Goal: Task Accomplishment & Management: Manage account settings

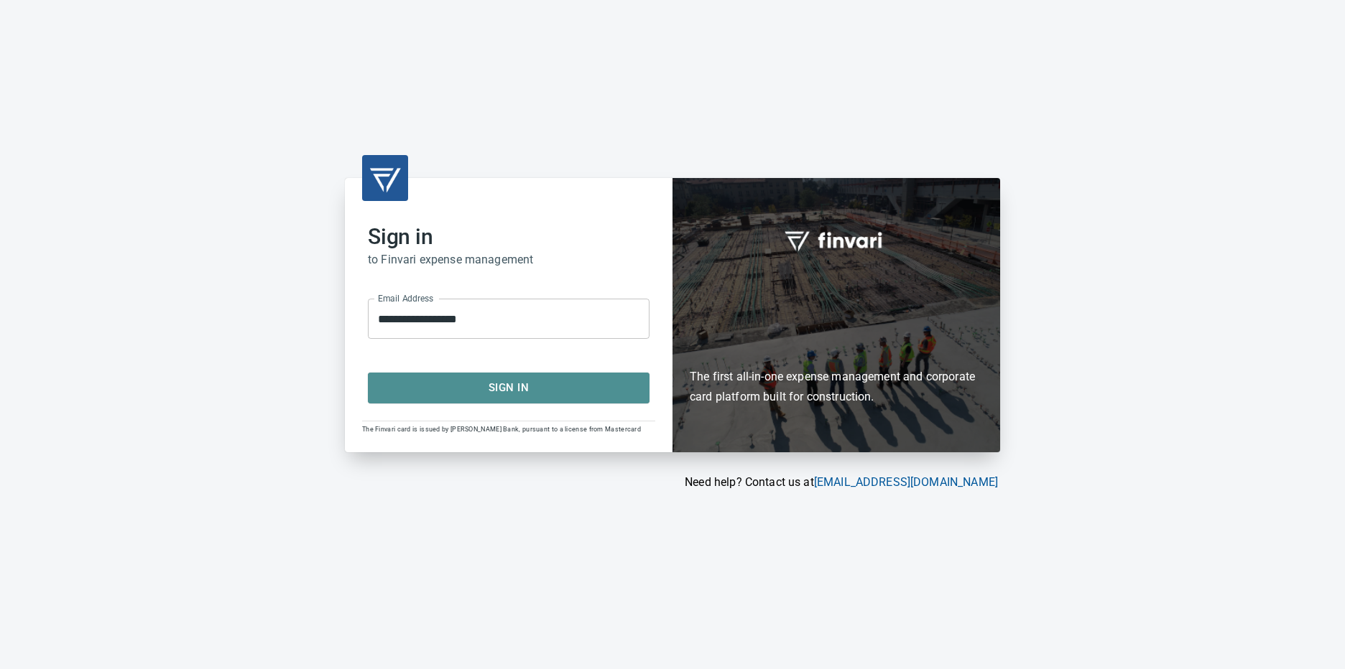
click at [531, 386] on span "Sign In" at bounding box center [509, 388] width 250 height 19
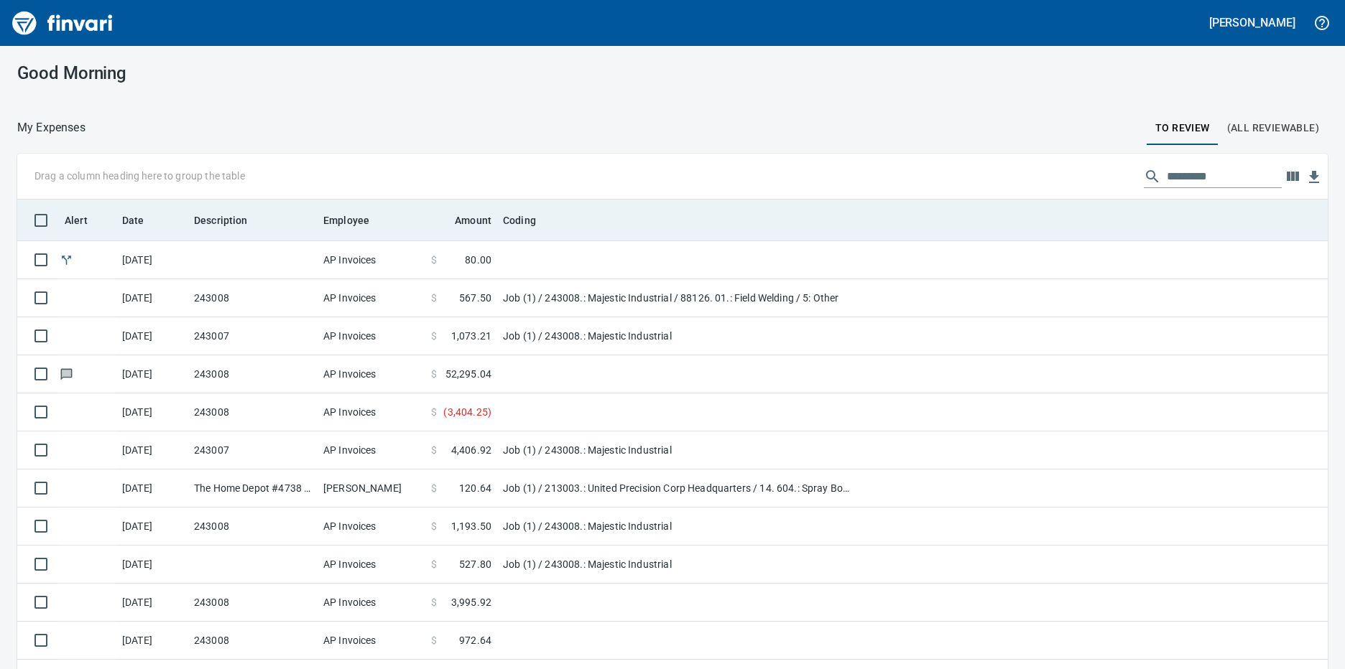
scroll to position [501, 1289]
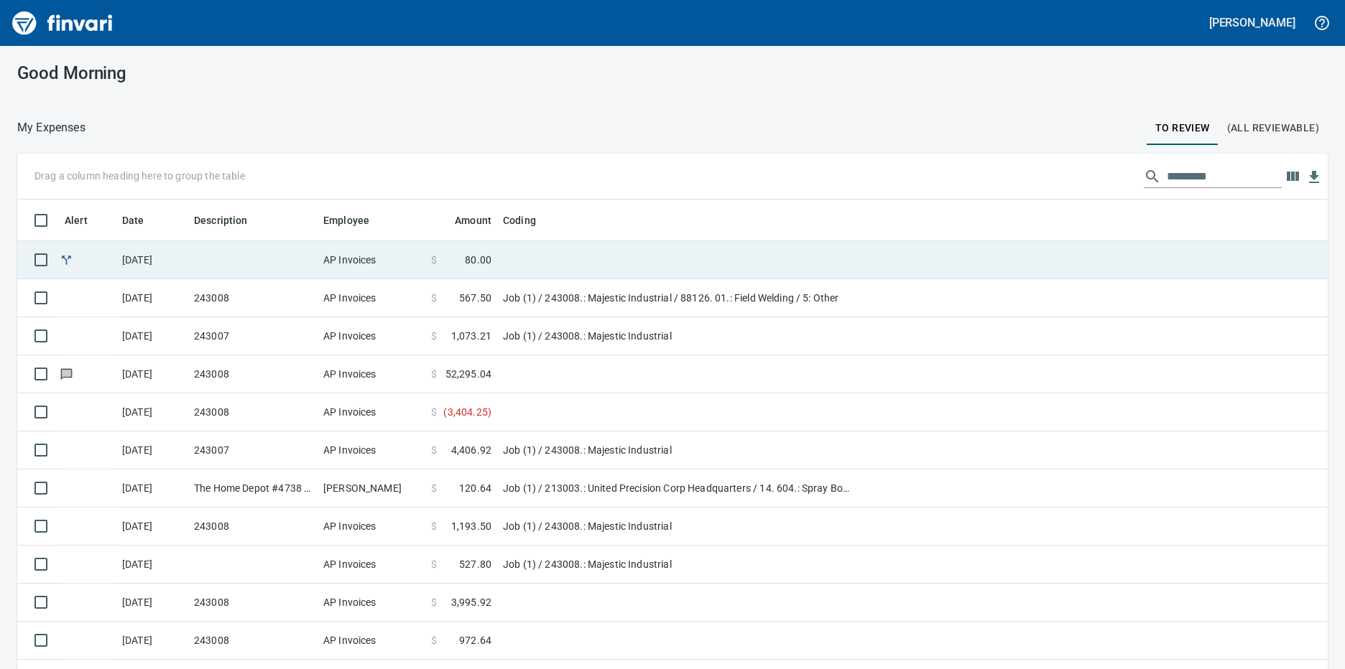
click at [247, 251] on td at bounding box center [252, 260] width 129 height 38
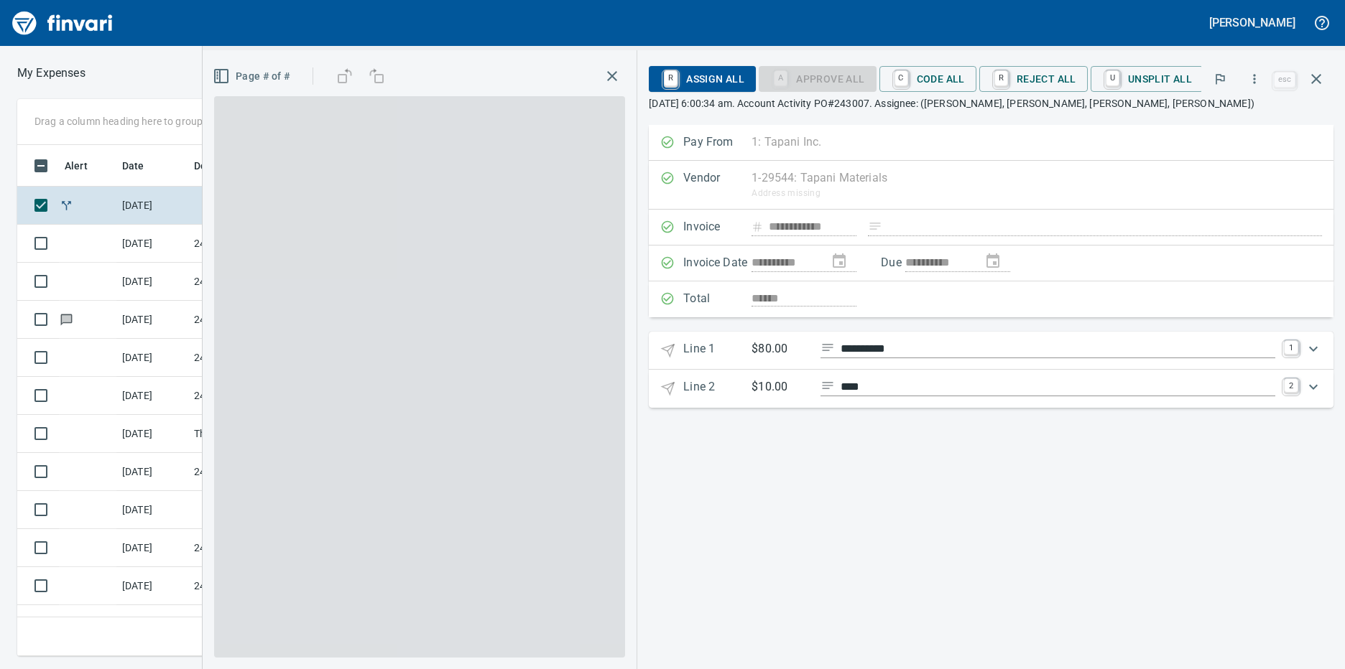
scroll to position [501, 940]
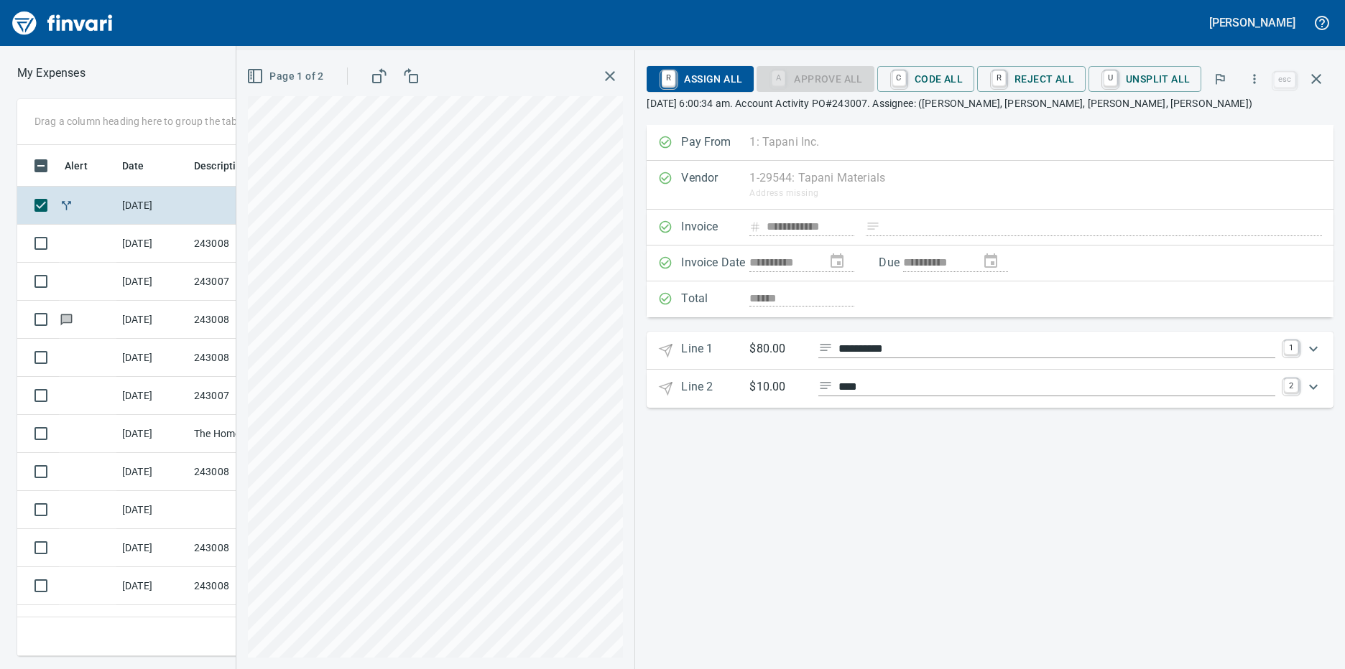
click at [668, 392] on div "**********" at bounding box center [790, 359] width 1108 height 619
click at [415, 75] on rect "button" at bounding box center [413, 79] width 8 height 8
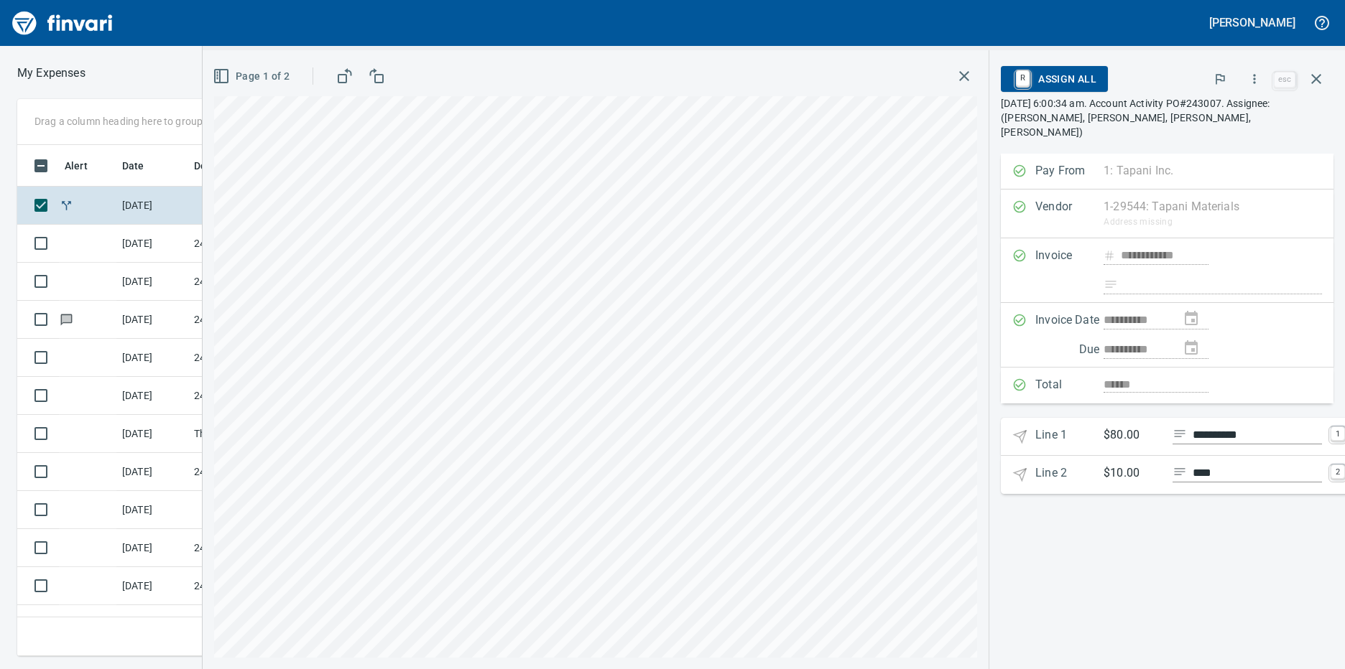
click at [346, 72] on icon "button" at bounding box center [344, 76] width 17 height 17
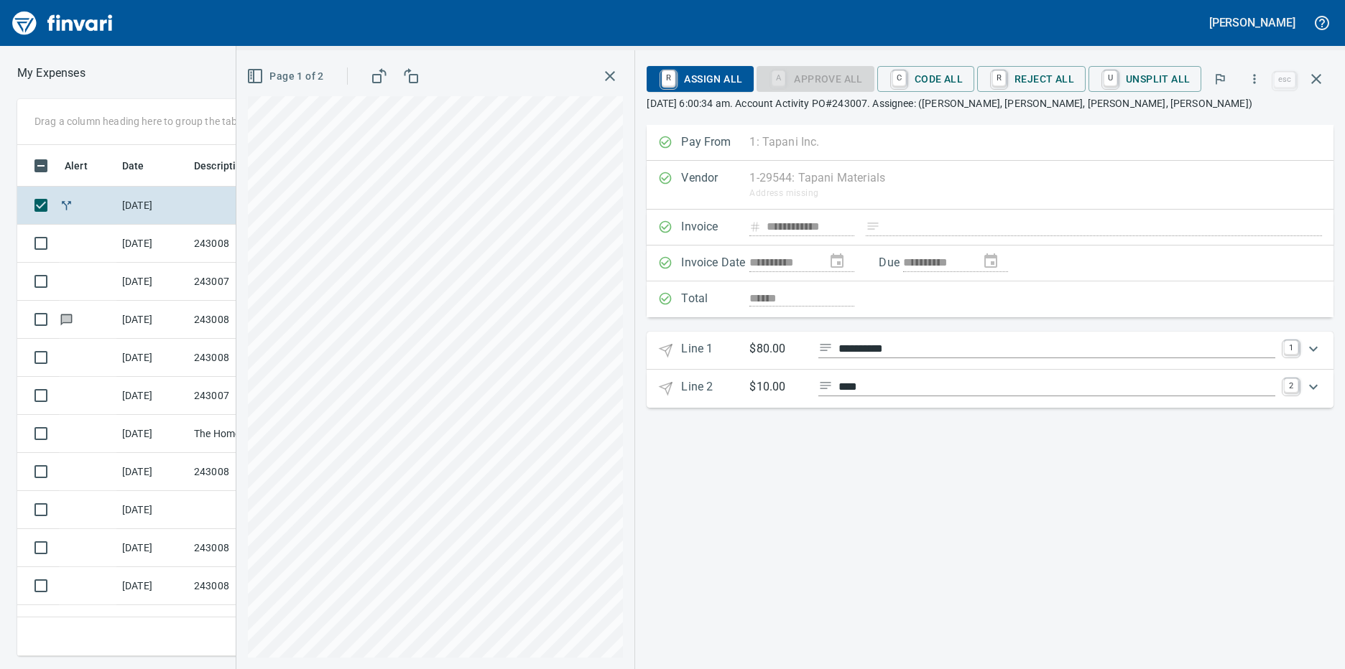
click at [264, 73] on icon "button" at bounding box center [254, 76] width 17 height 17
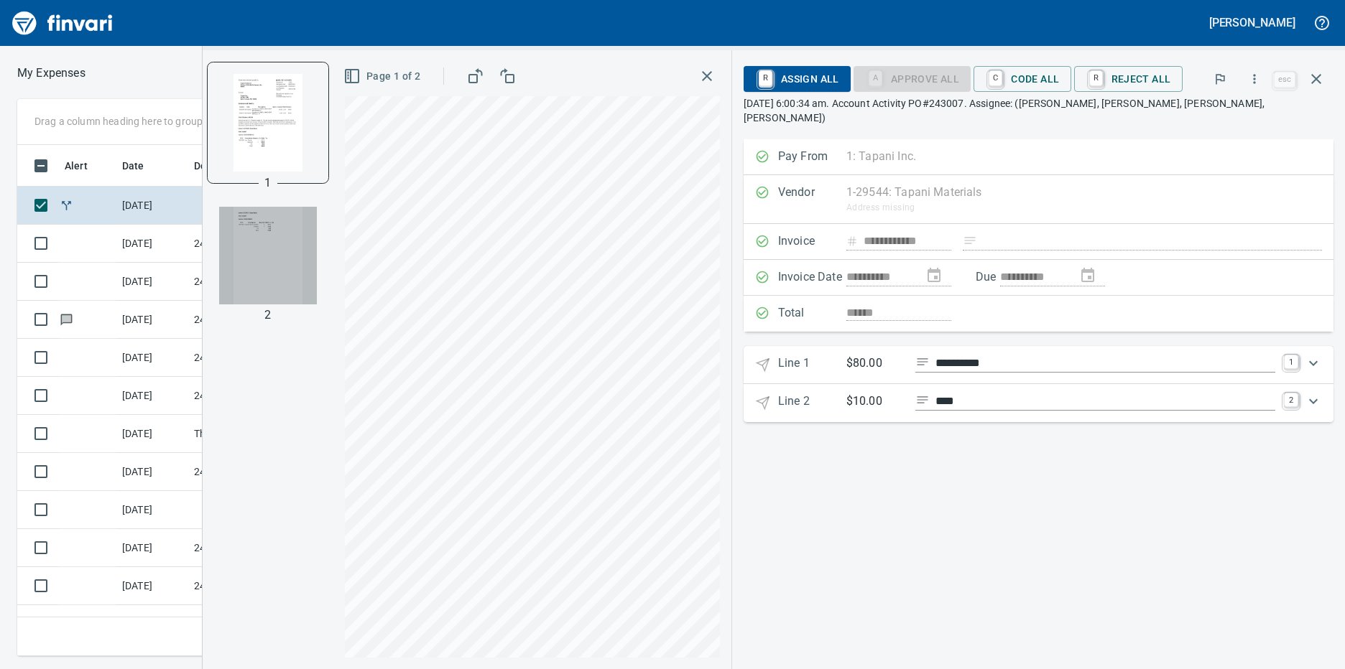
click at [274, 226] on img "button" at bounding box center [268, 256] width 98 height 98
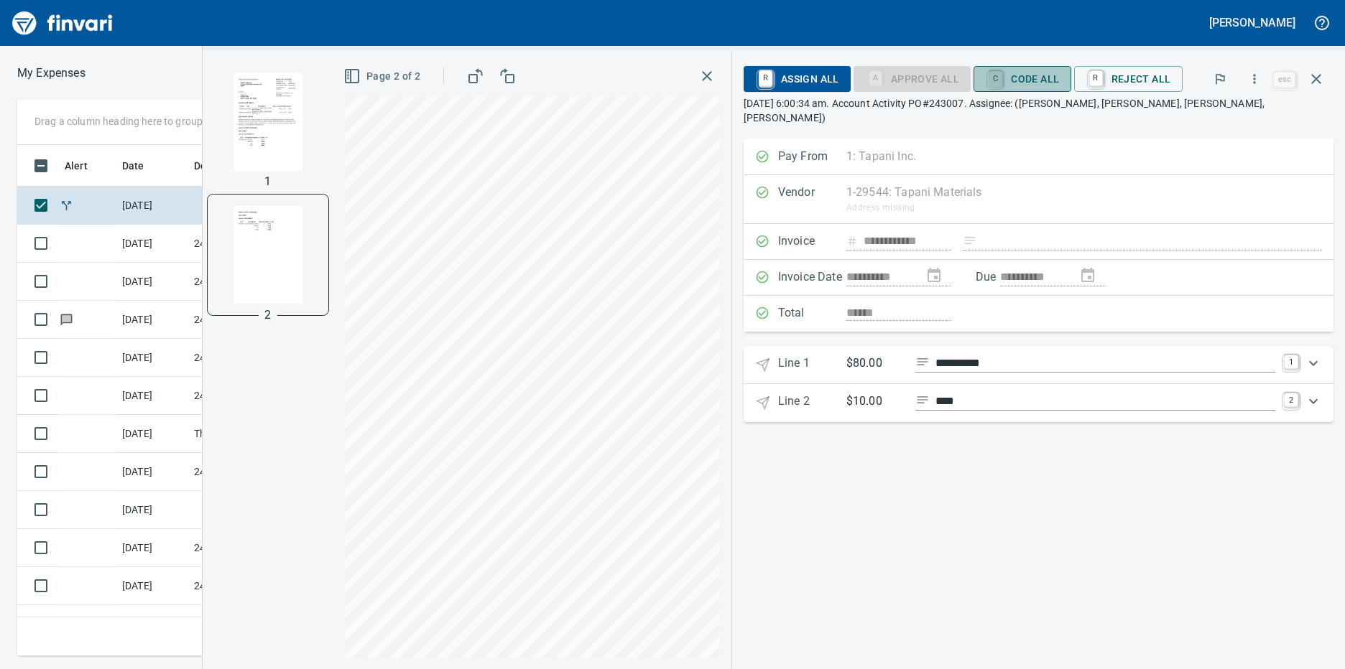
click at [990, 79] on link "C" at bounding box center [995, 79] width 14 height 16
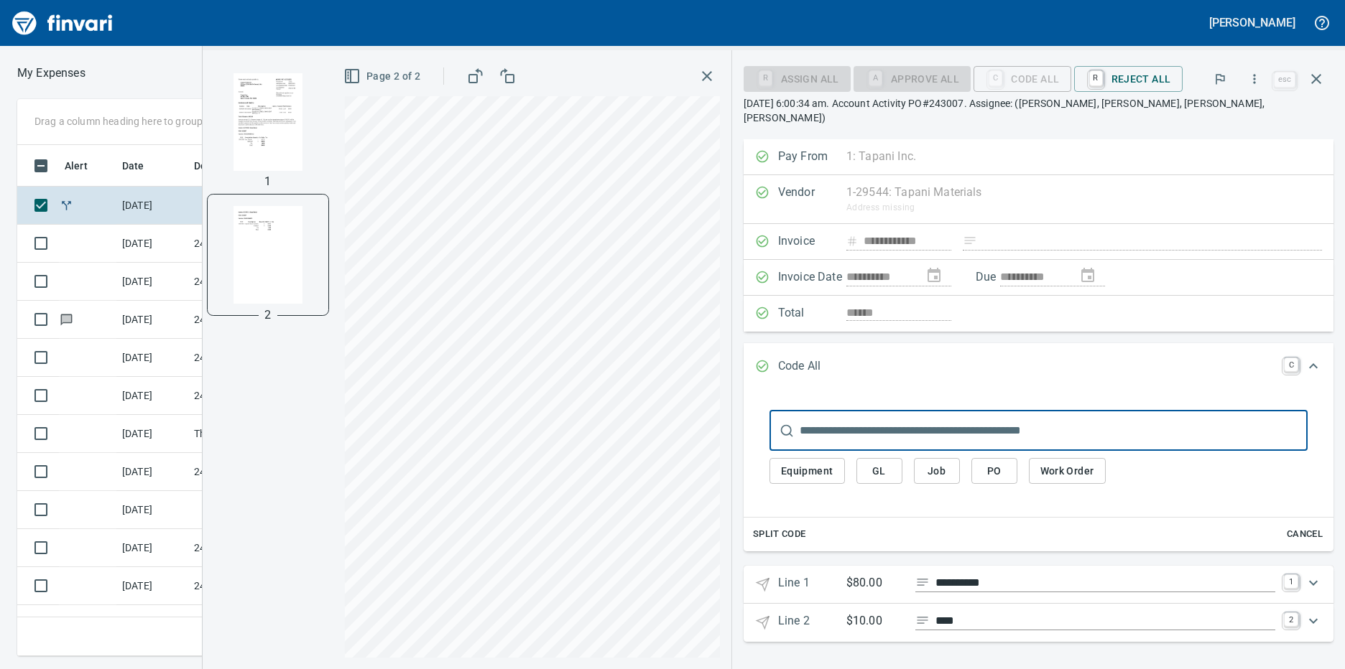
click at [945, 463] on span "Job" at bounding box center [936, 472] width 23 height 18
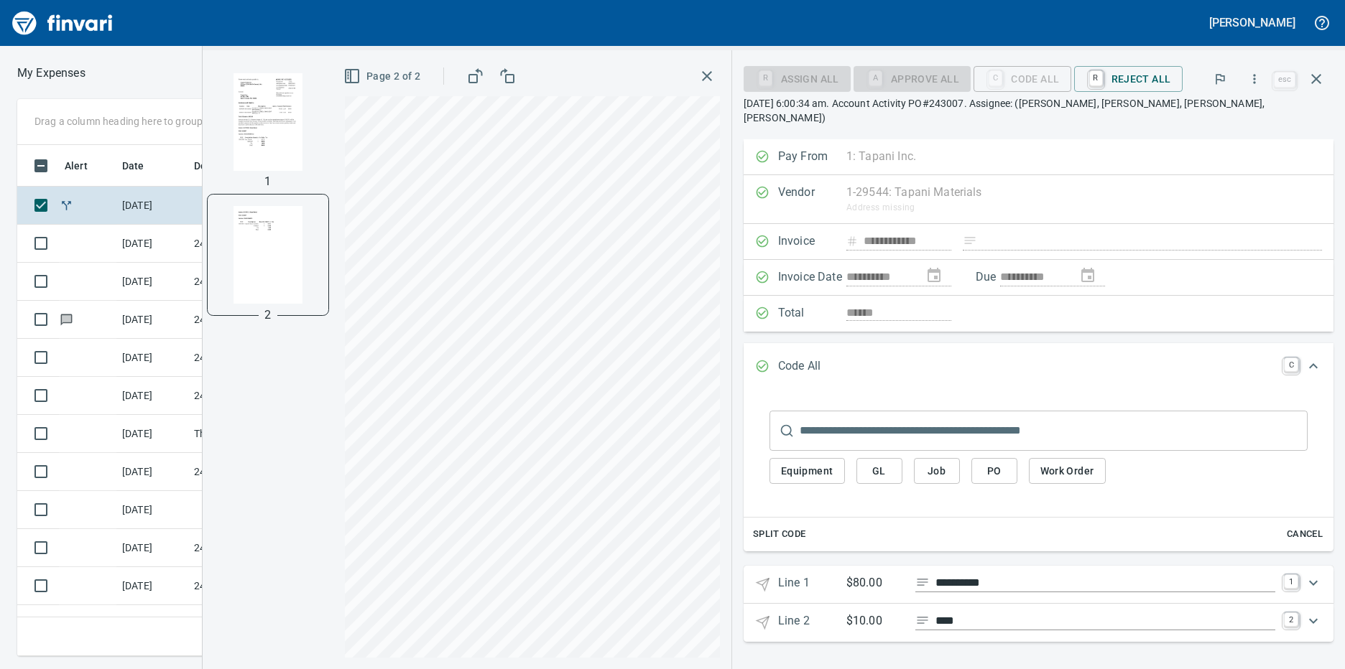
click at [939, 463] on span "Job" at bounding box center [936, 472] width 23 height 18
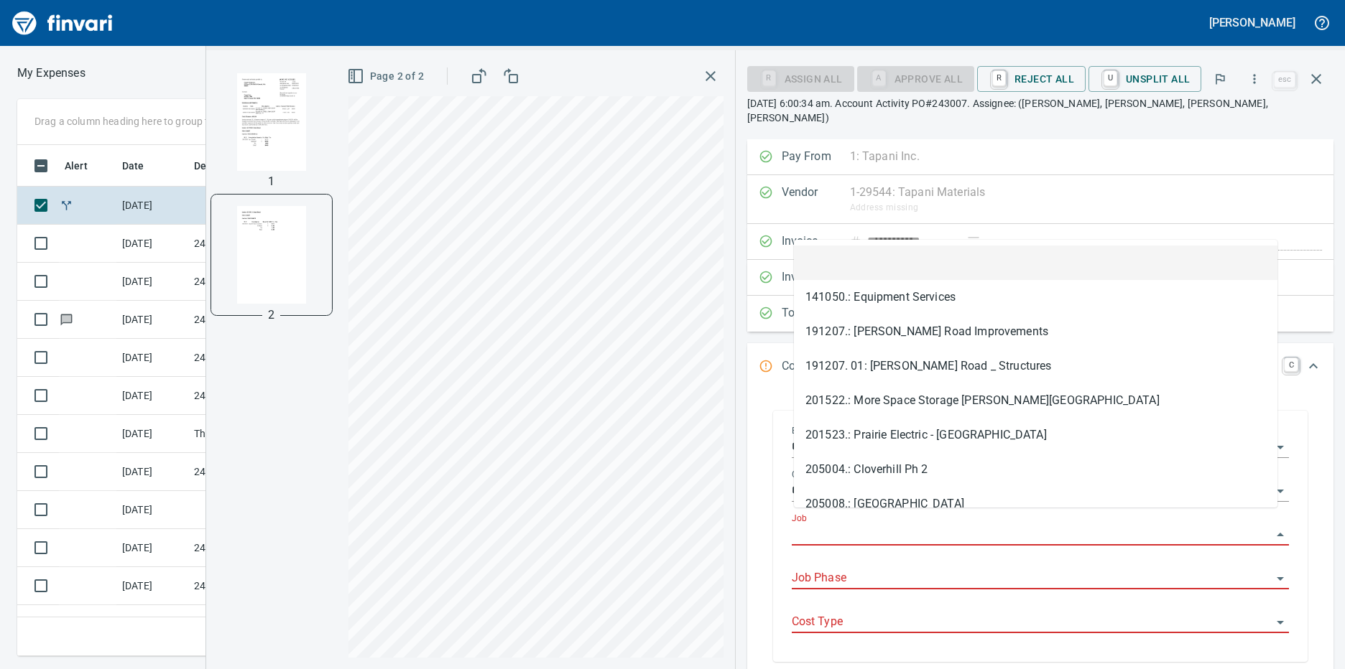
click at [863, 525] on input "Job" at bounding box center [1032, 535] width 480 height 20
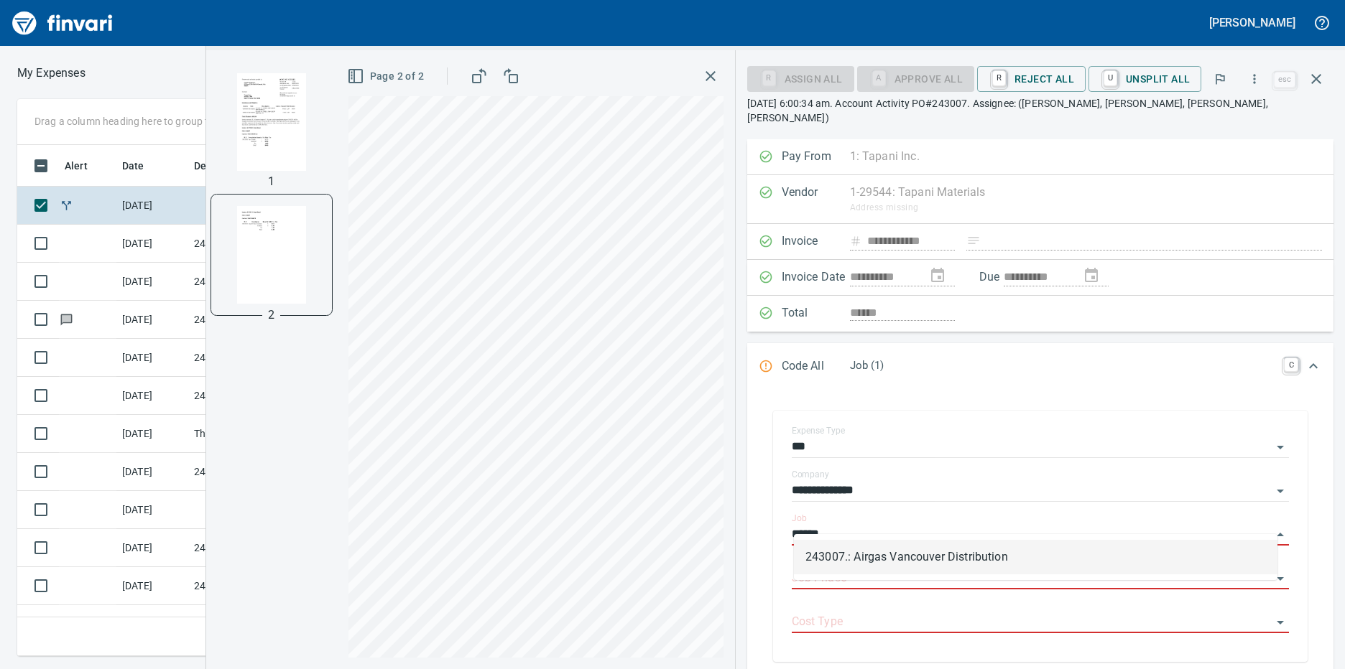
drag, startPoint x: 864, startPoint y: 559, endPoint x: 1138, endPoint y: 198, distance: 453.1
click at [865, 559] on li "243007.: Airgas Vancouver Distribution" at bounding box center [1035, 557] width 483 height 34
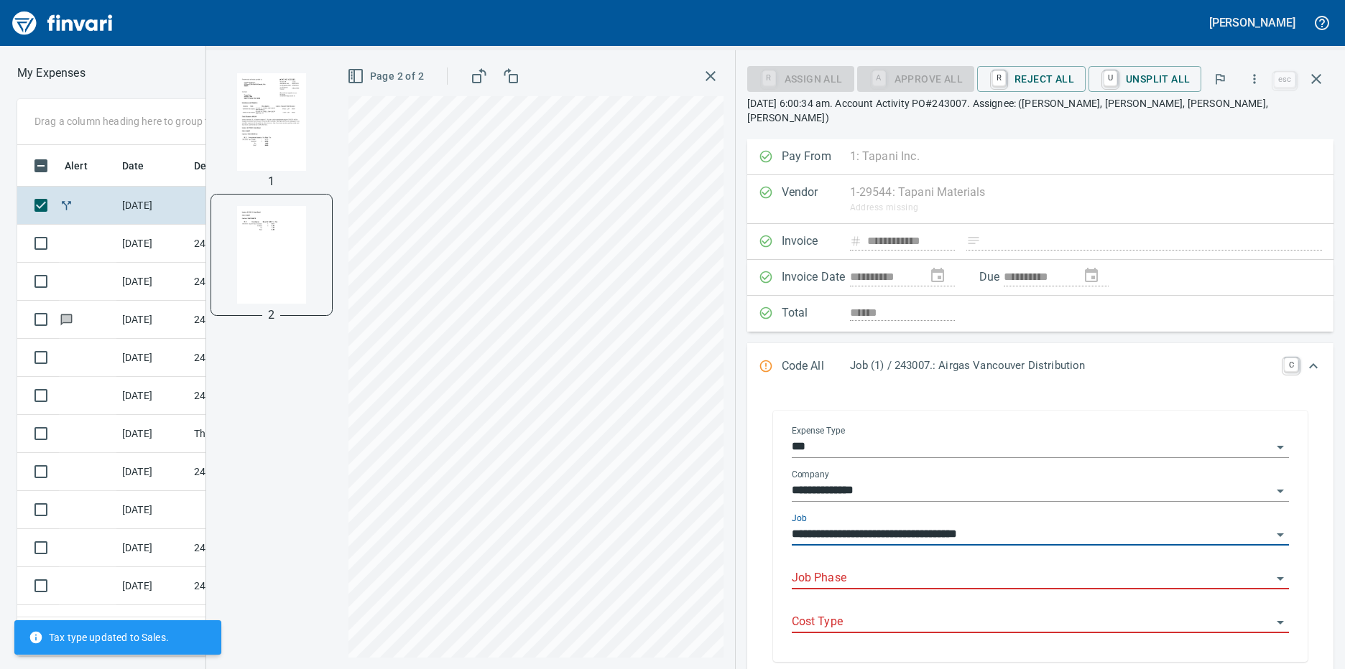
scroll to position [72, 0]
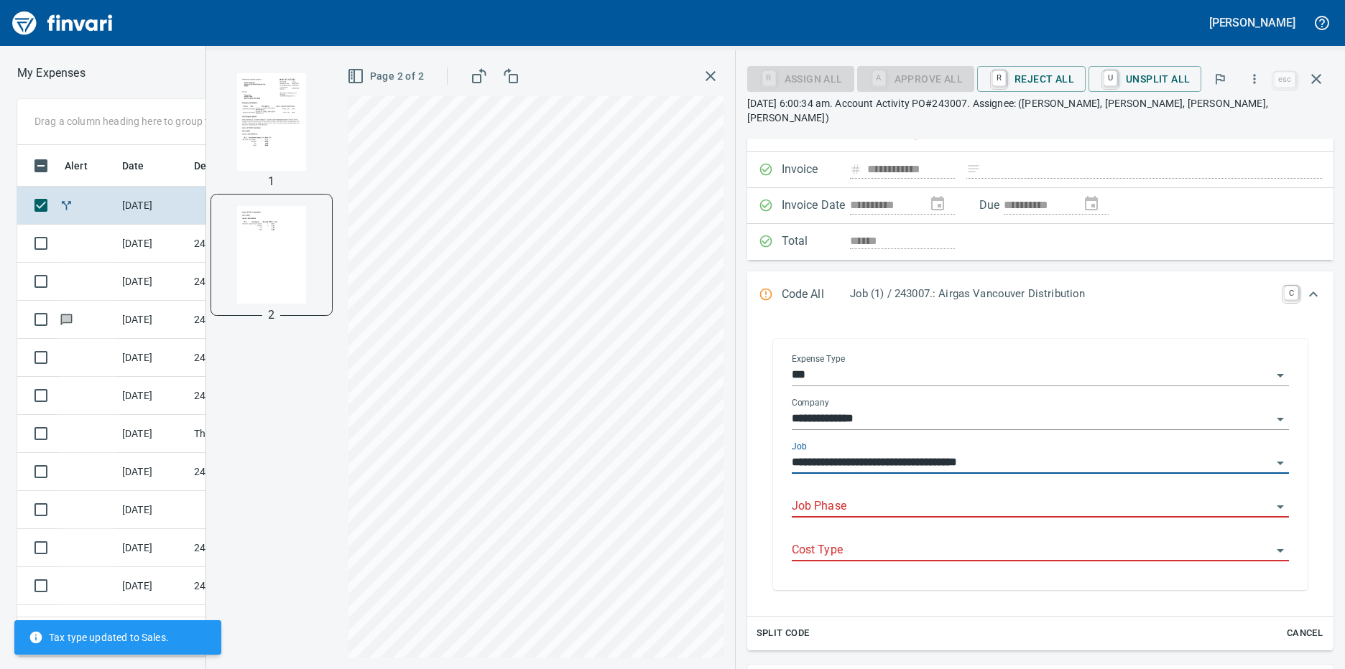
type input "**********"
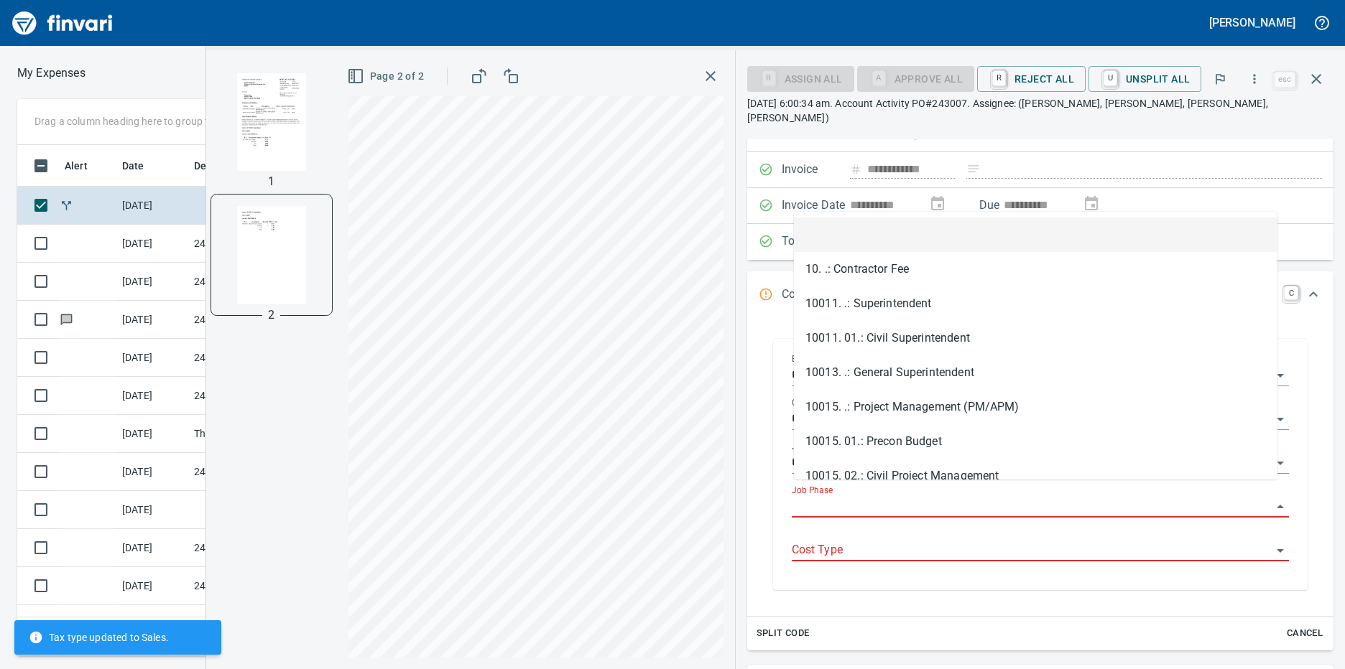
click at [854, 497] on input "Job Phase" at bounding box center [1032, 507] width 480 height 20
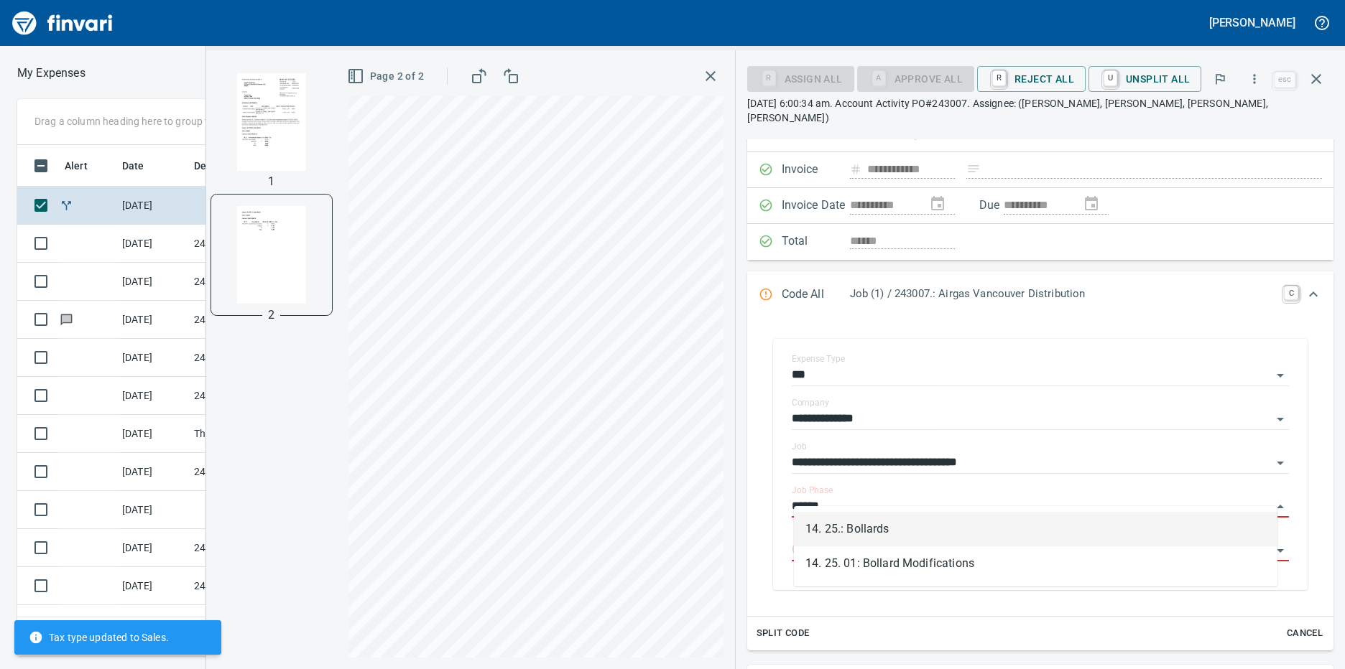
scroll to position [501, 940]
click at [868, 524] on li "14. 25.: Bollards" at bounding box center [1035, 529] width 483 height 34
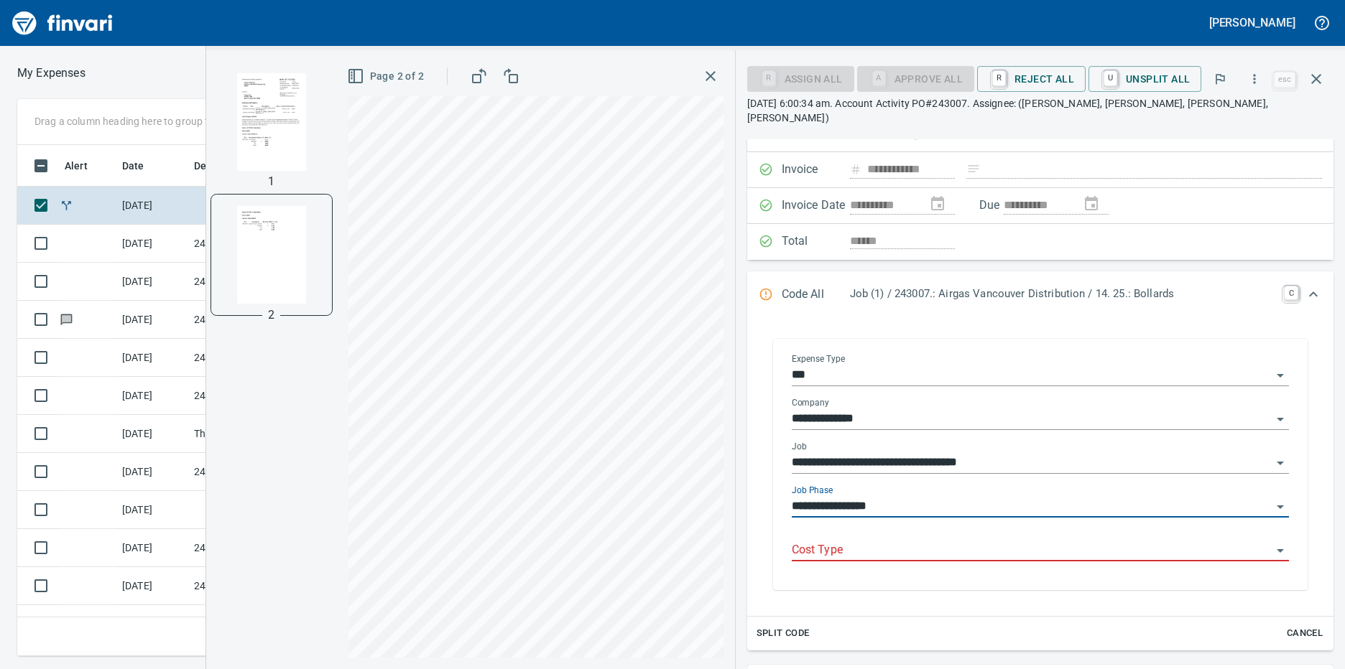
type input "**********"
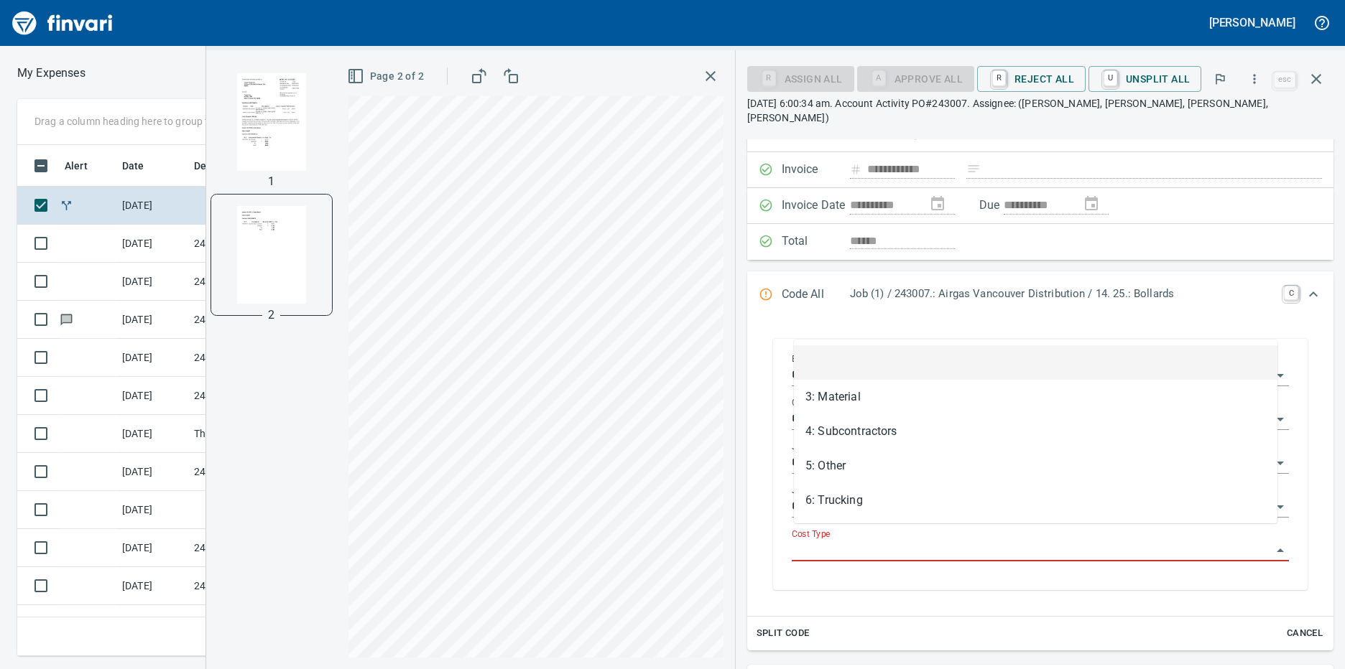
click at [861, 541] on input "Cost Type" at bounding box center [1032, 551] width 480 height 20
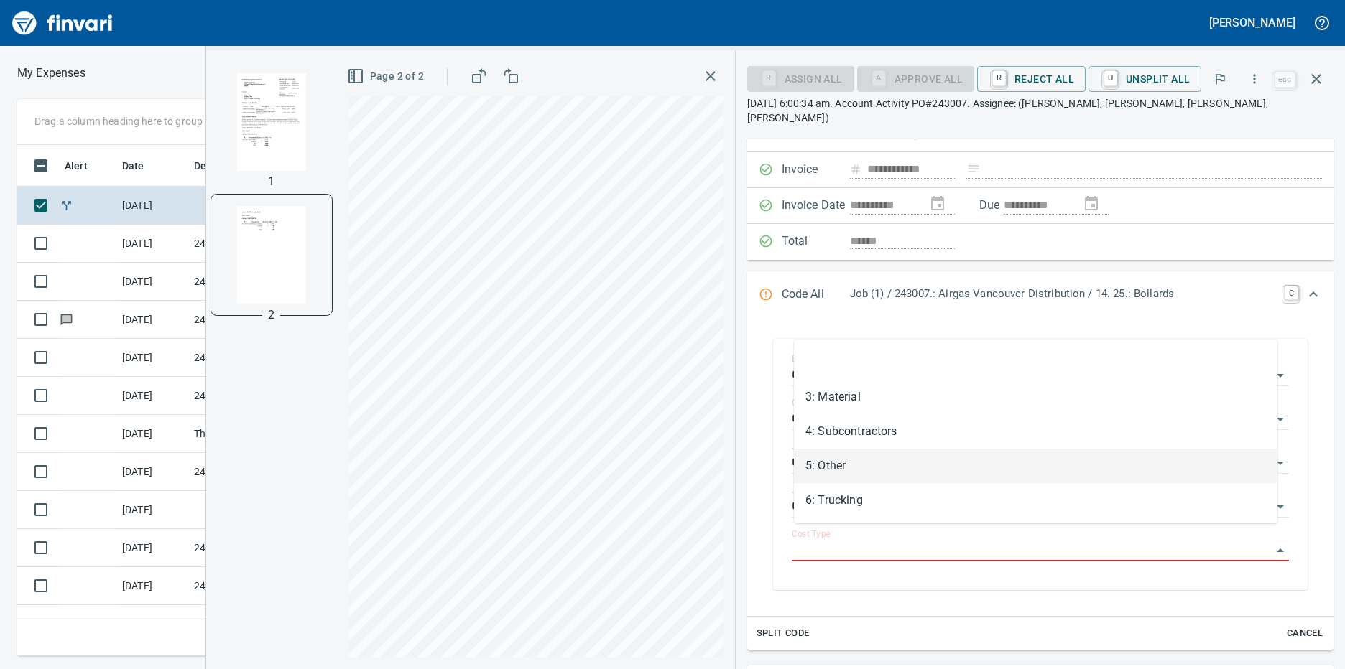
click at [839, 460] on li "5: Other" at bounding box center [1035, 466] width 483 height 34
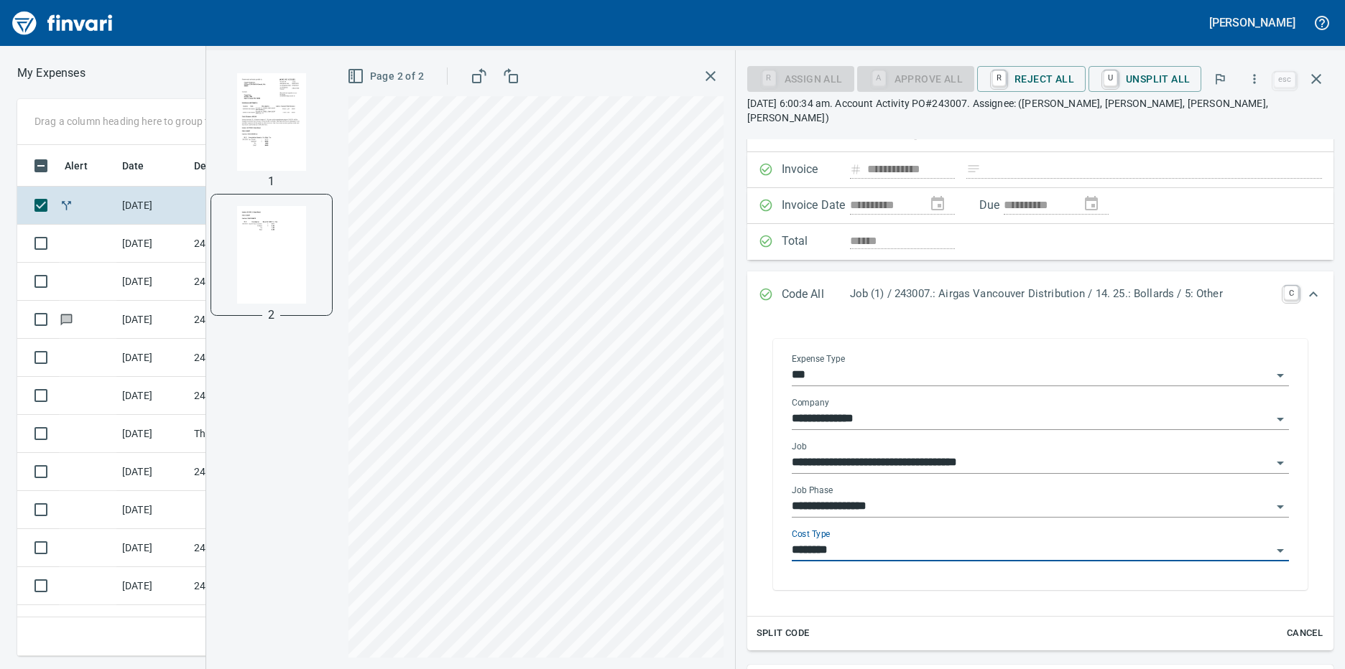
type input "********"
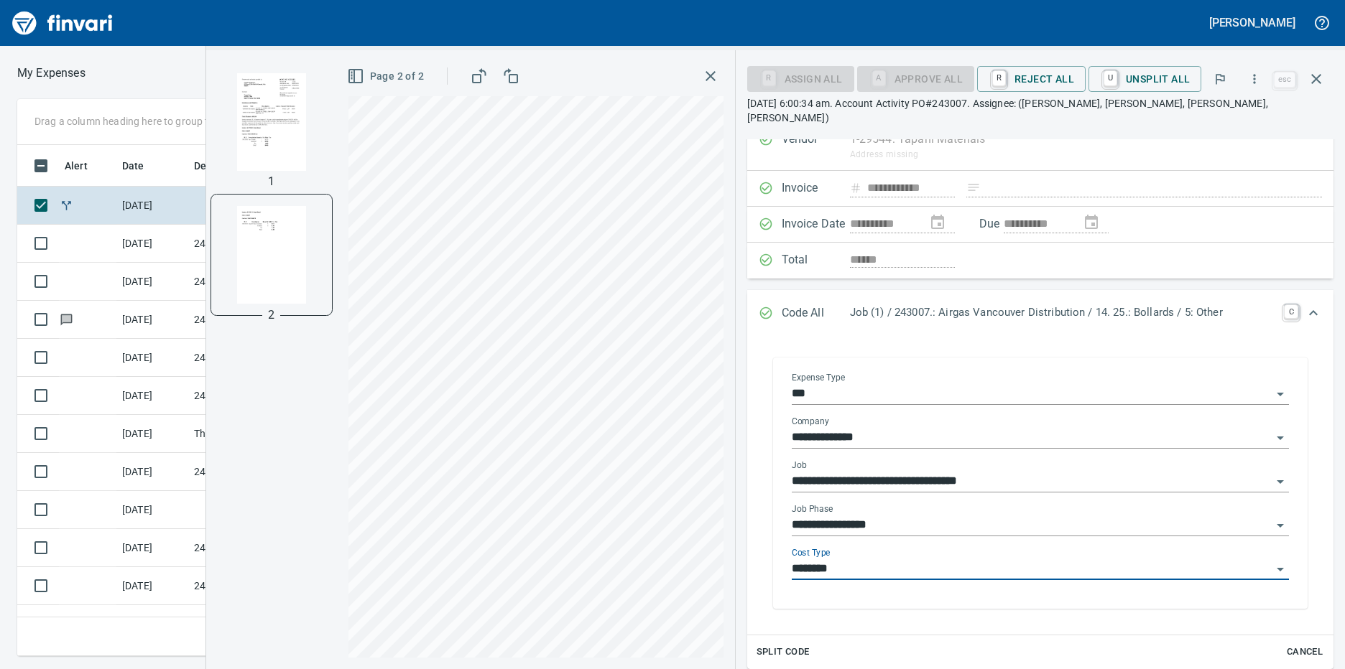
scroll to position [155, 0]
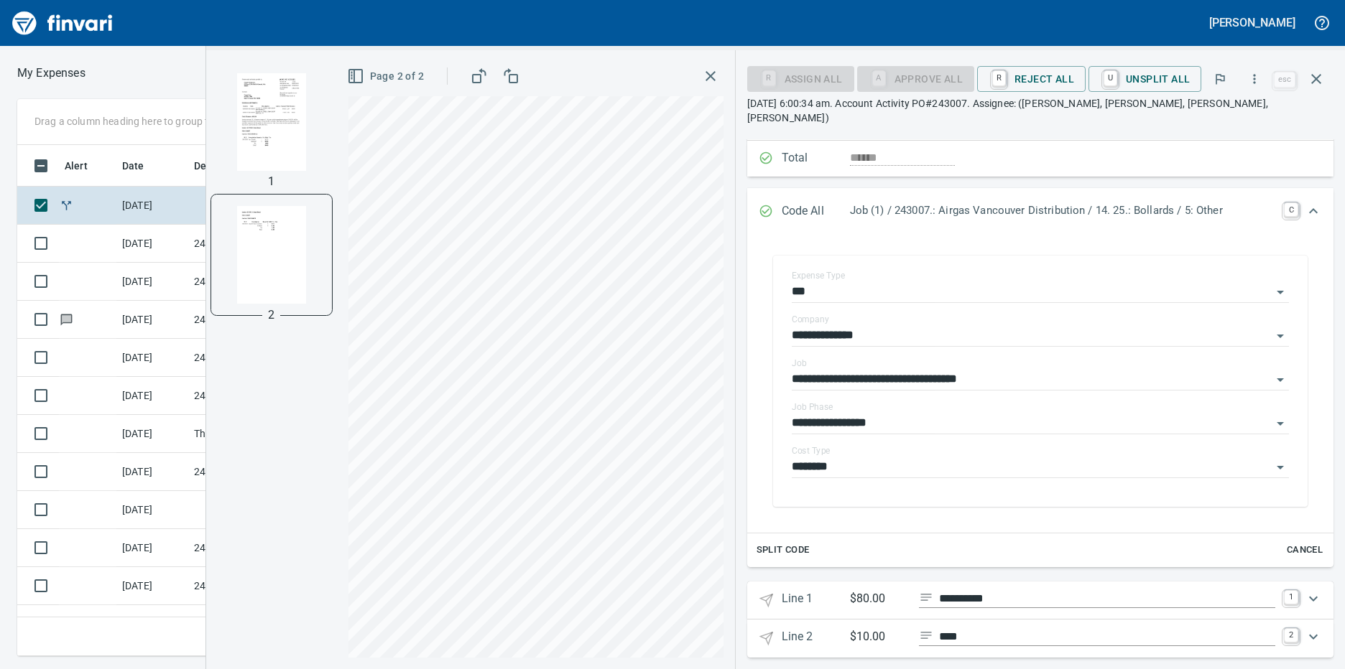
click at [812, 590] on p "Line 1" at bounding box center [815, 600] width 68 height 21
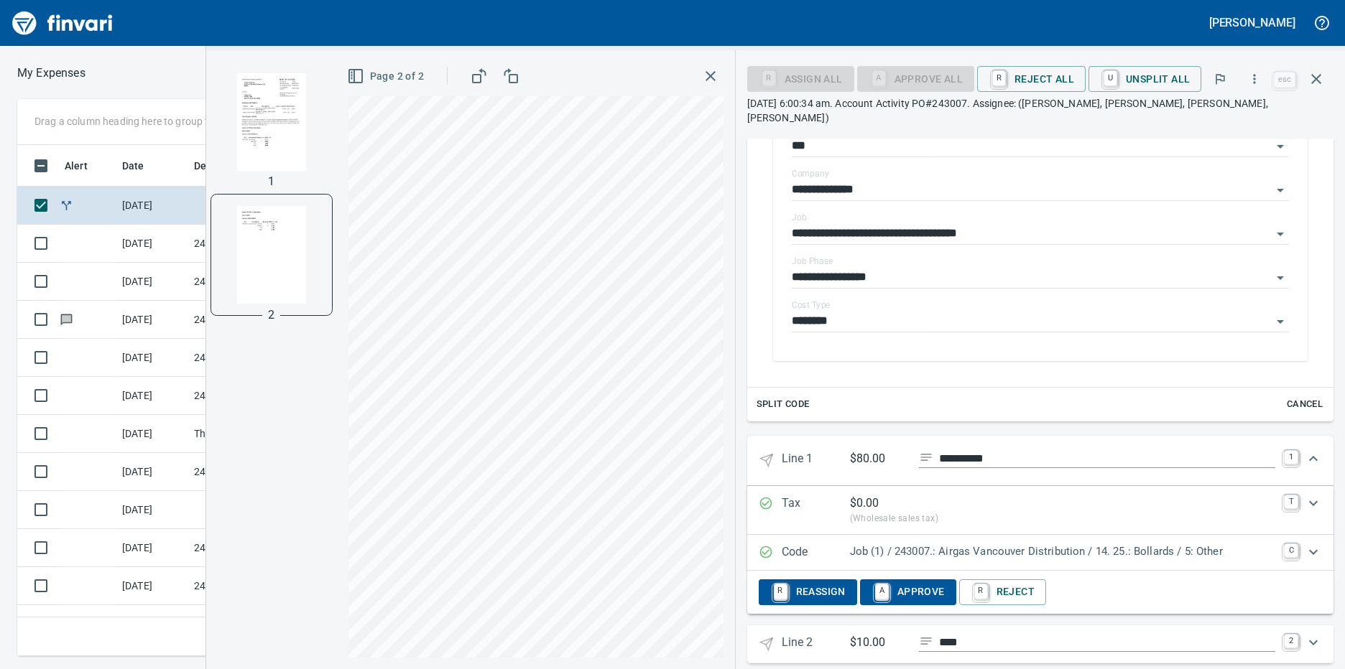
scroll to position [307, 0]
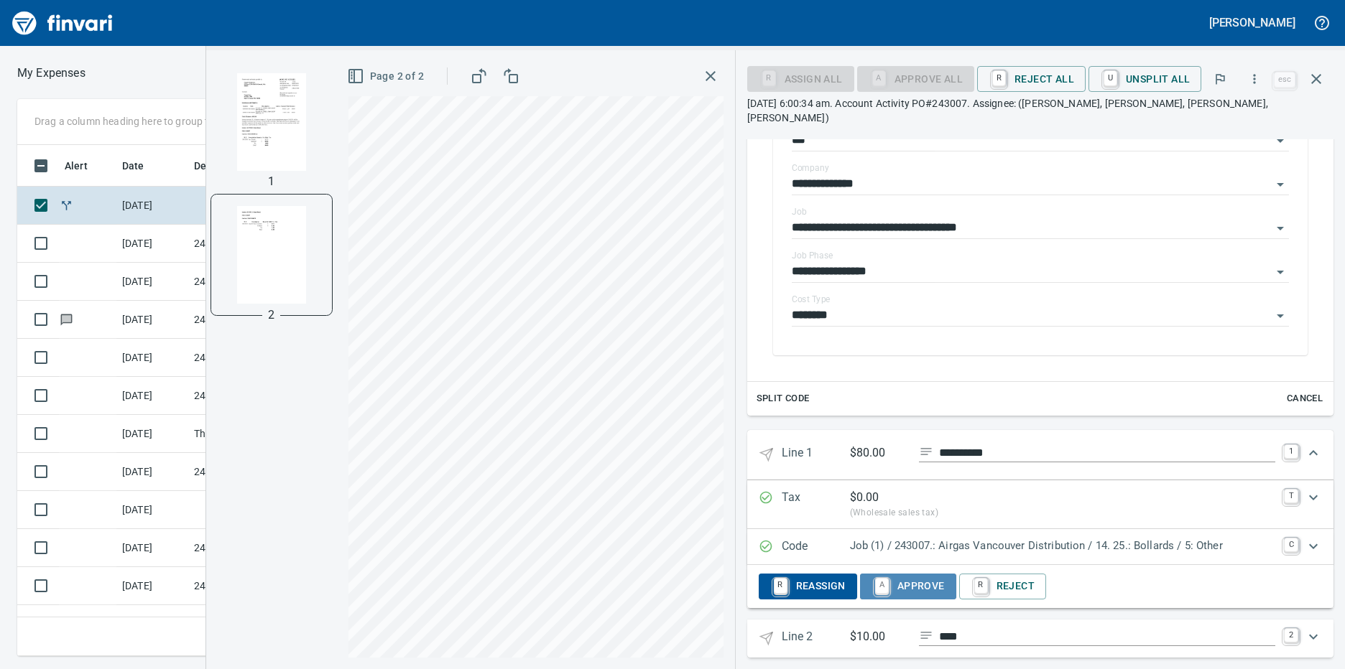
click at [913, 575] on span "A Approve" at bounding box center [907, 587] width 73 height 24
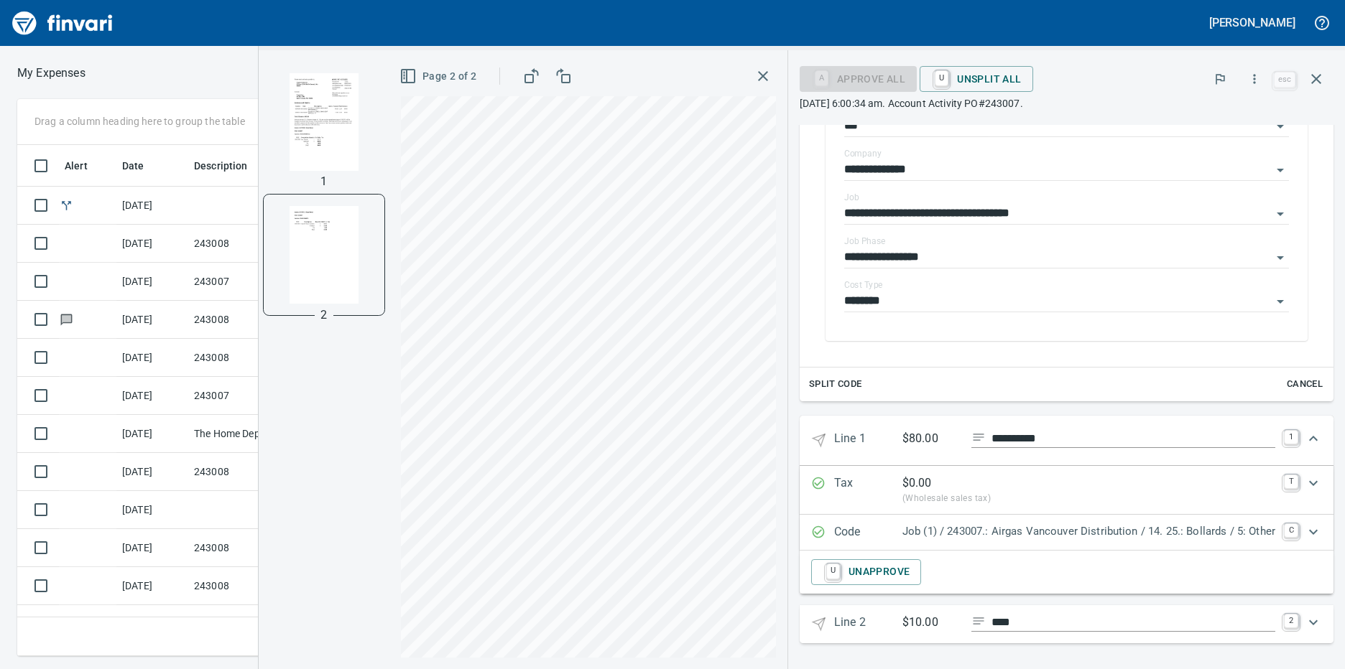
click at [862, 621] on p "Line 2" at bounding box center [868, 624] width 68 height 21
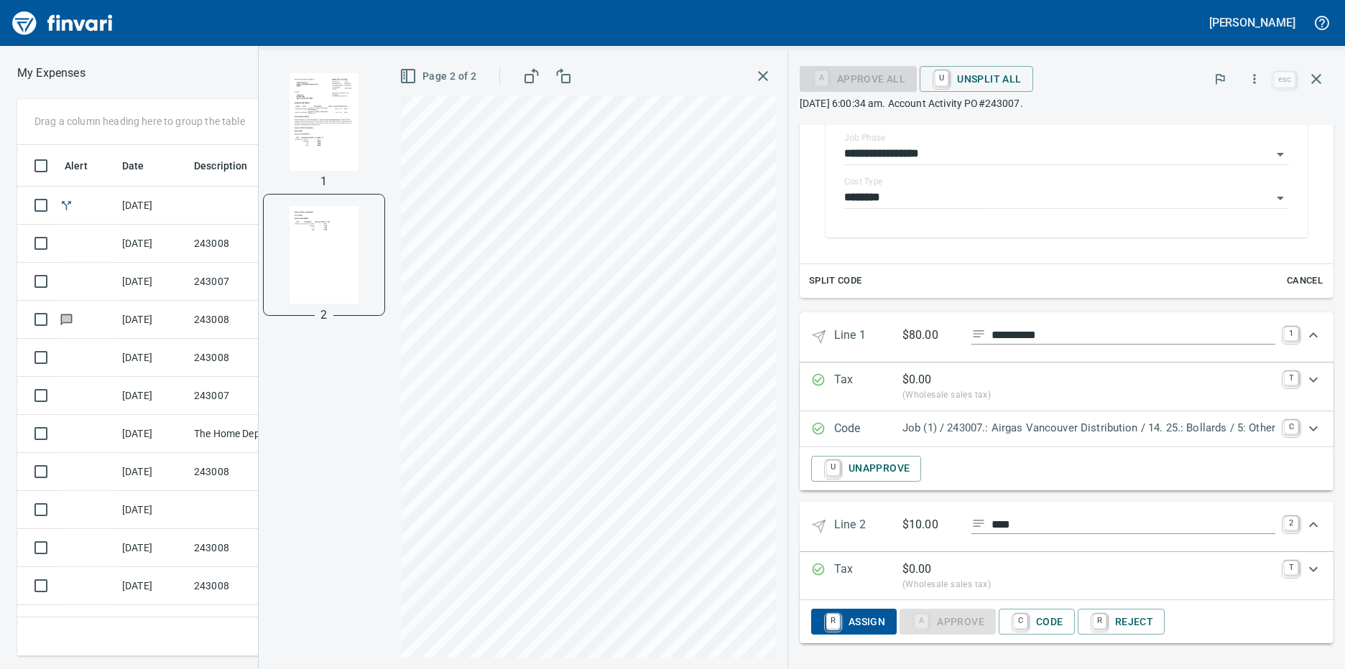
scroll to position [501, 940]
click at [1016, 623] on link "C" at bounding box center [1020, 623] width 14 height 16
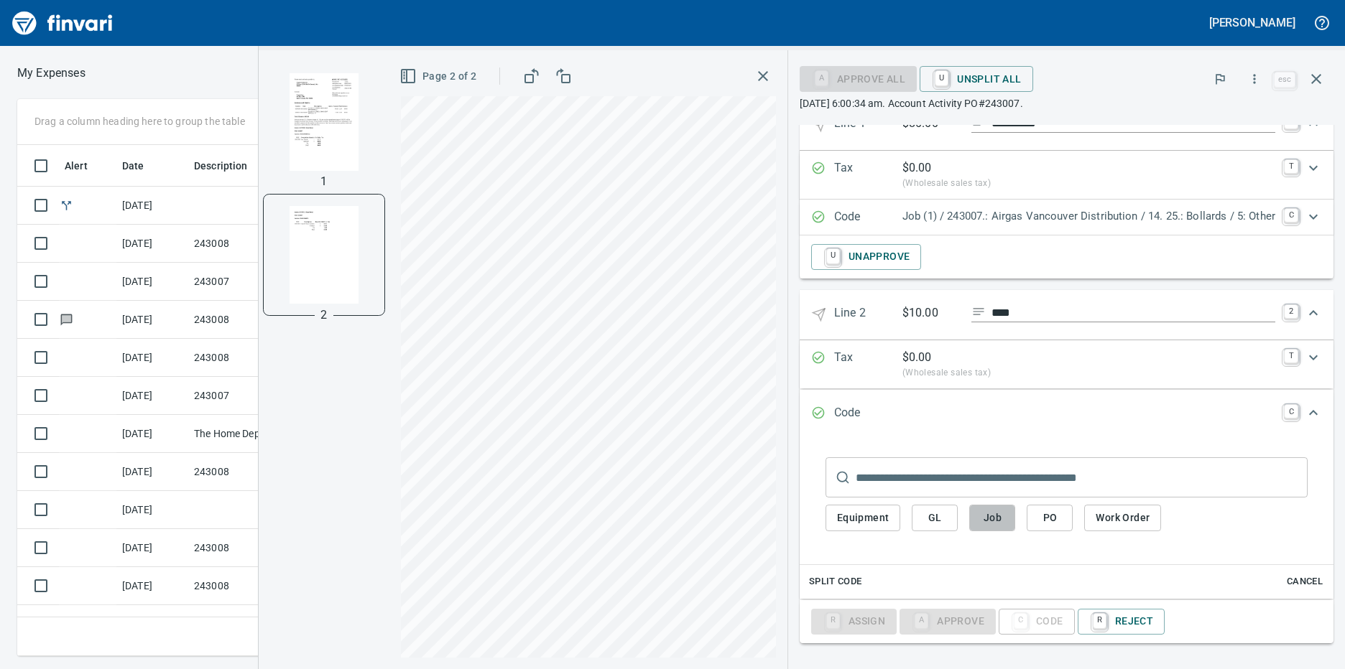
click at [981, 520] on span "Job" at bounding box center [991, 518] width 23 height 18
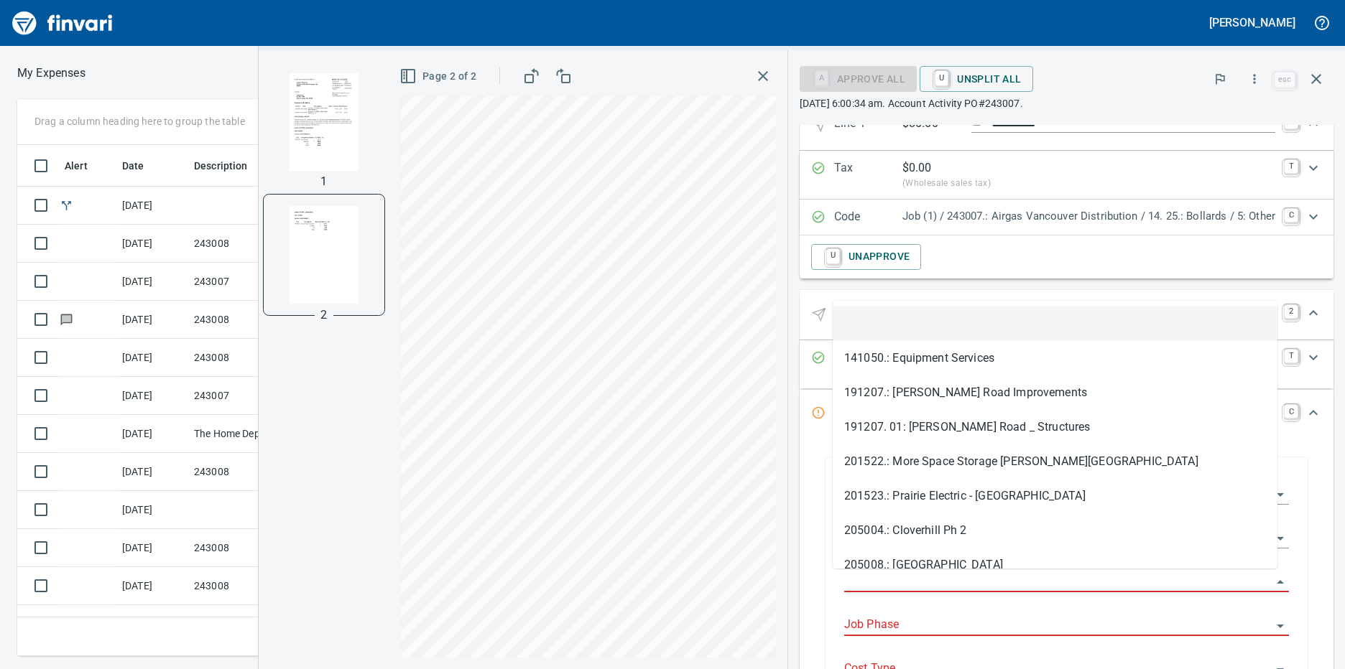
click at [881, 584] on input "Job" at bounding box center [1057, 582] width 427 height 20
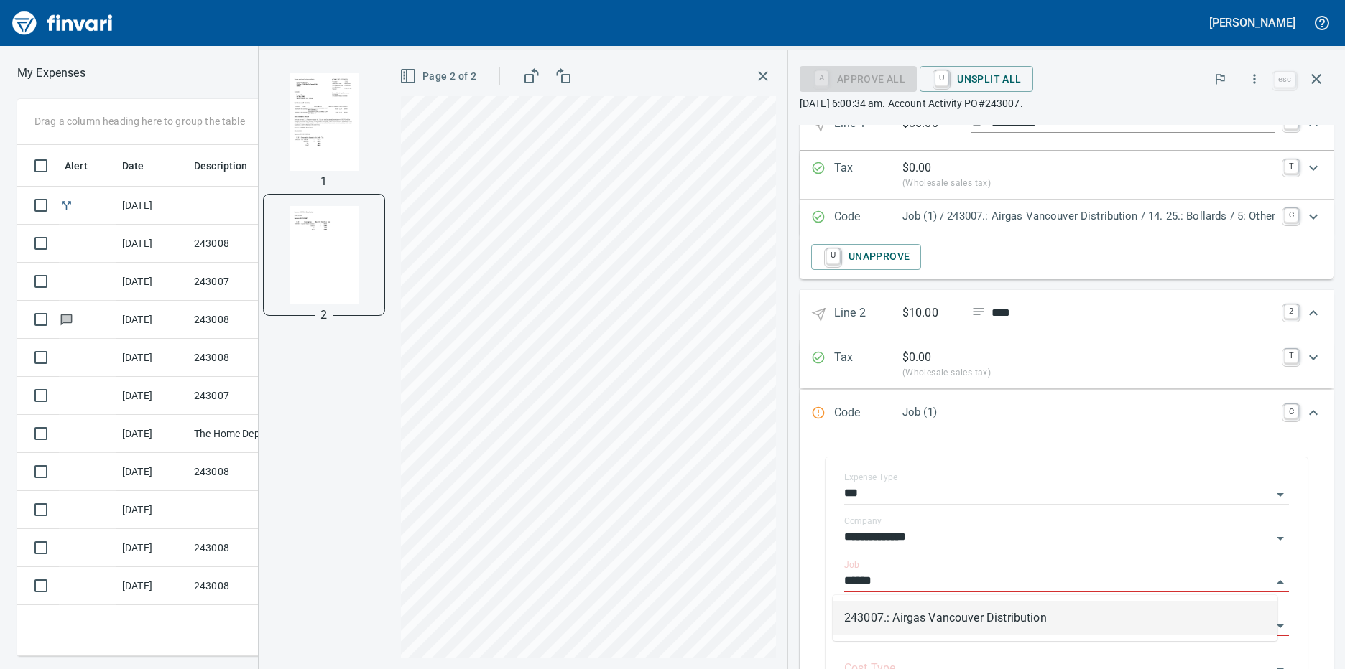
click at [911, 623] on li "243007.: Airgas Vancouver Distribution" at bounding box center [1054, 618] width 445 height 34
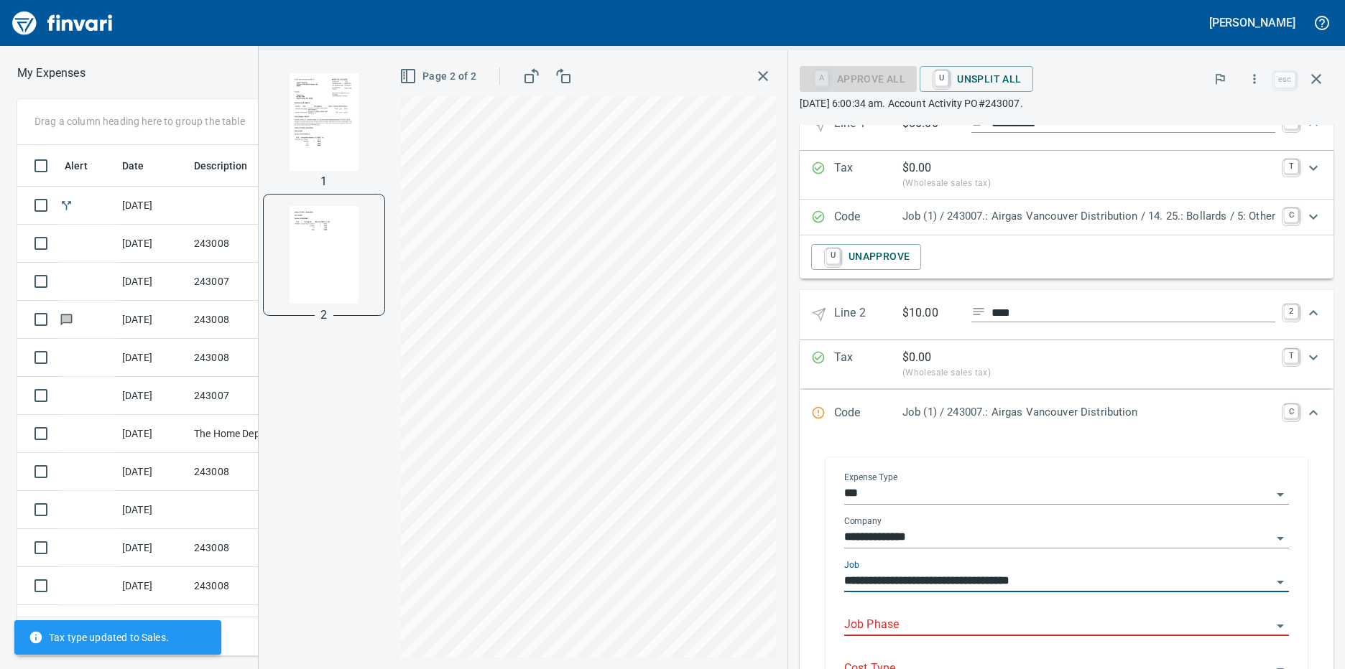
scroll to position [694, 0]
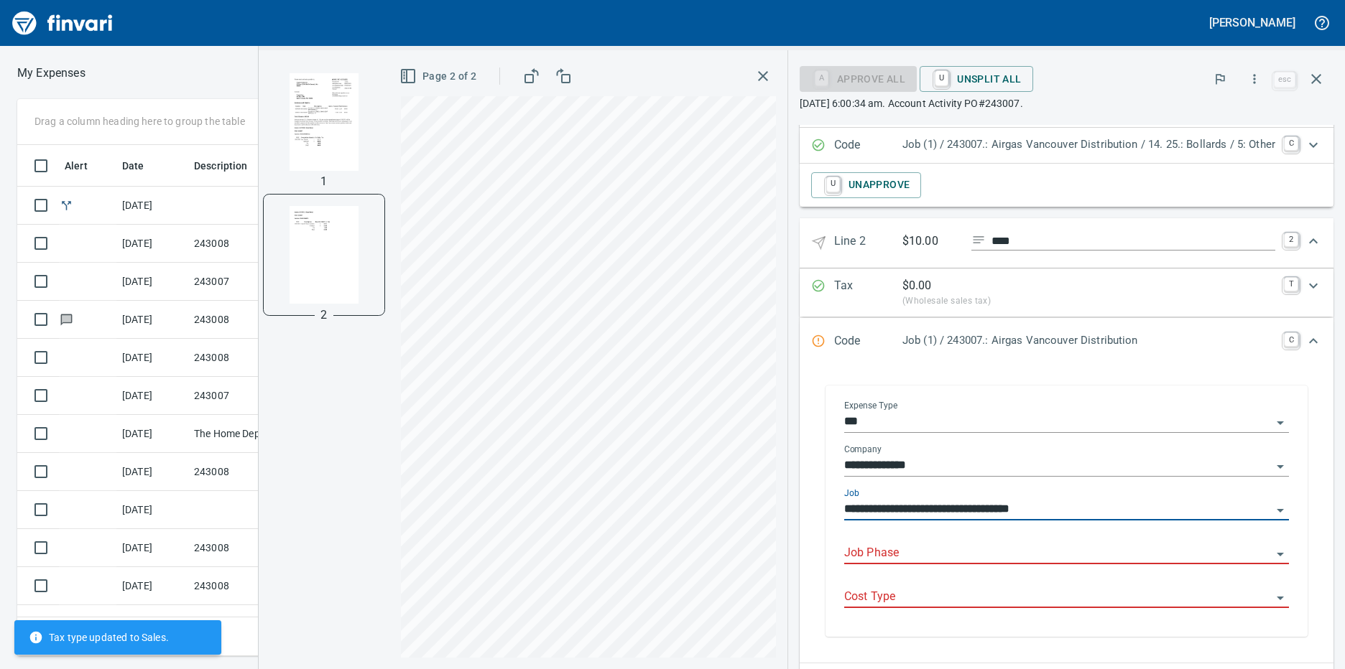
type input "**********"
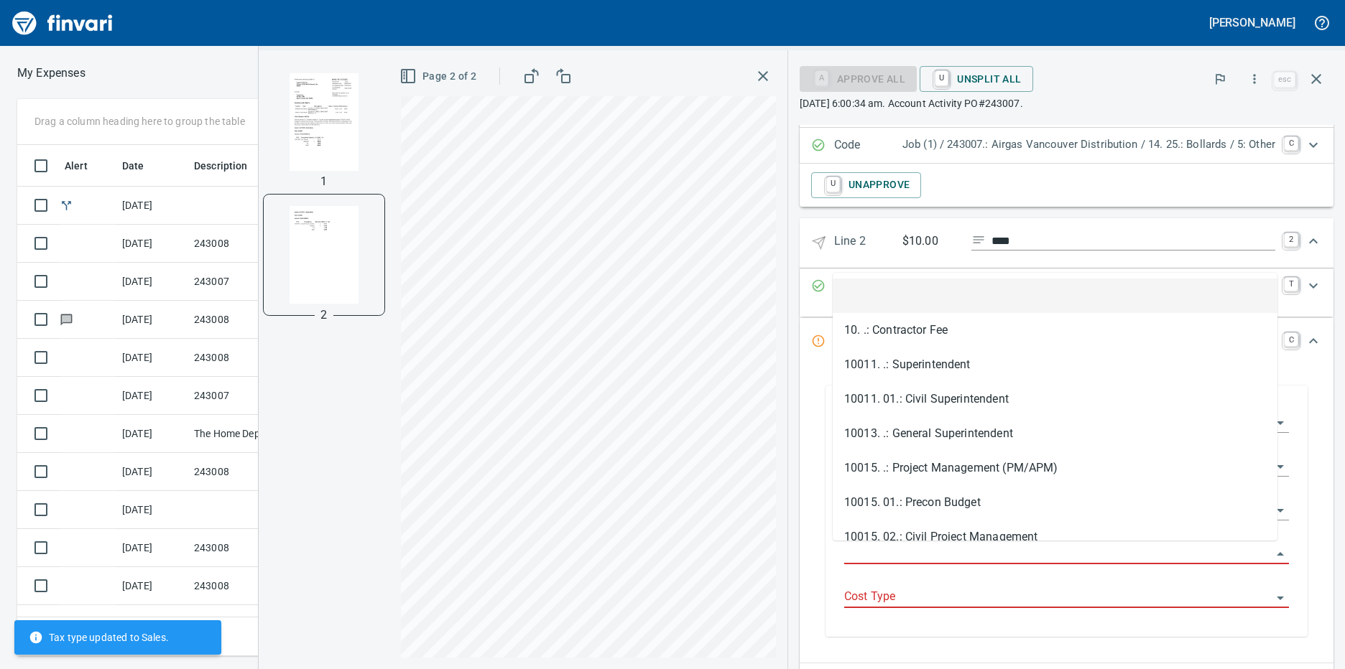
click at [886, 551] on input "Job Phase" at bounding box center [1057, 554] width 427 height 20
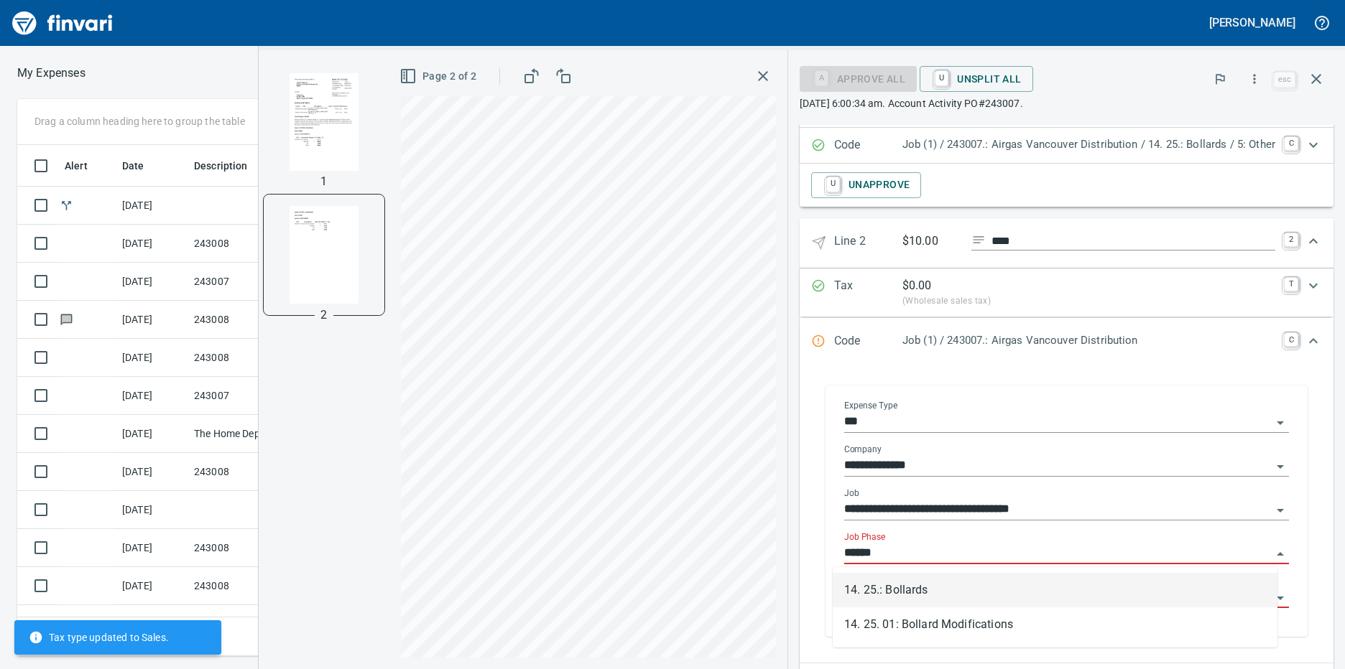
scroll to position [501, 940]
click at [903, 595] on li "14. 25.: Bollards" at bounding box center [1054, 590] width 445 height 34
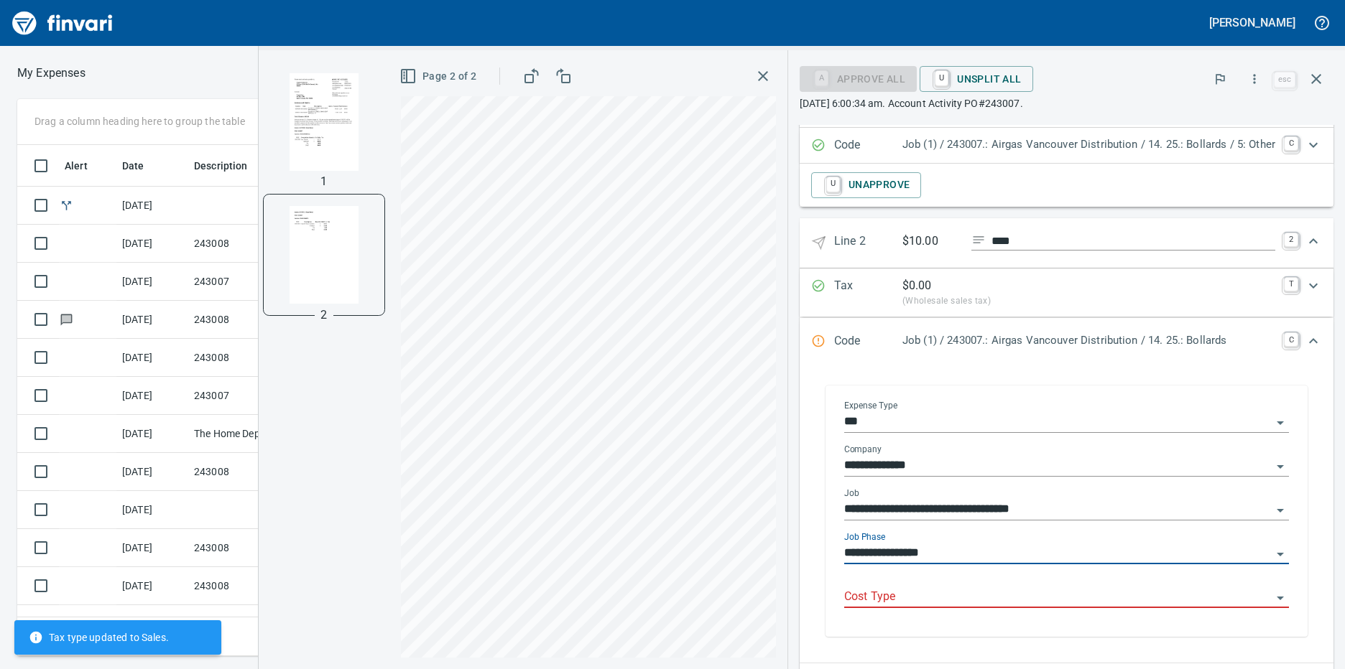
type input "**********"
click at [891, 591] on input "Cost Type" at bounding box center [1057, 598] width 427 height 20
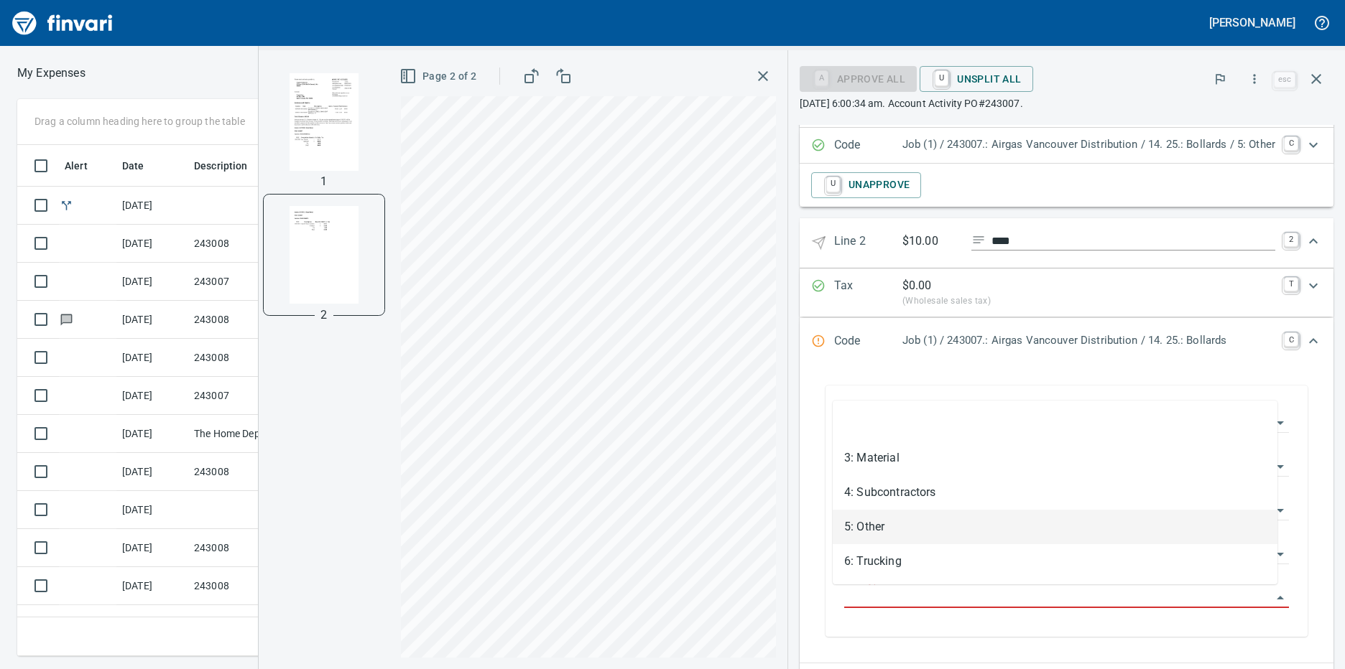
click at [896, 531] on li "5: Other" at bounding box center [1054, 527] width 445 height 34
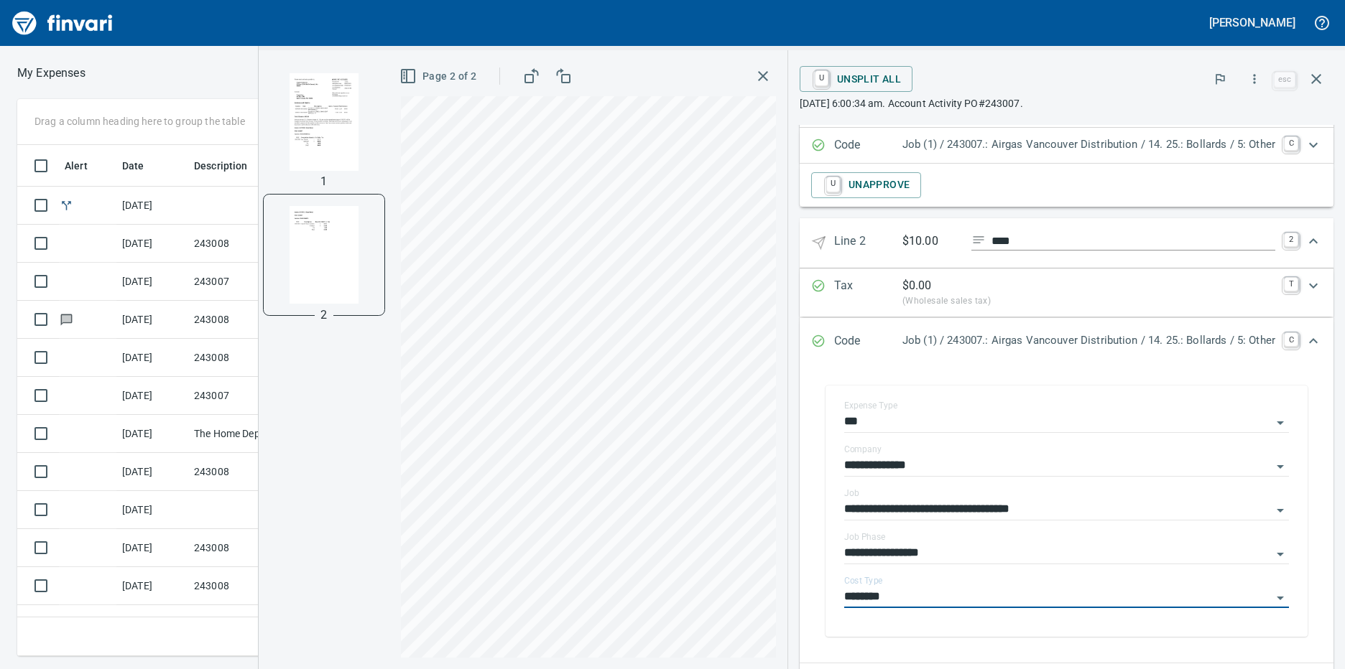
type input "********"
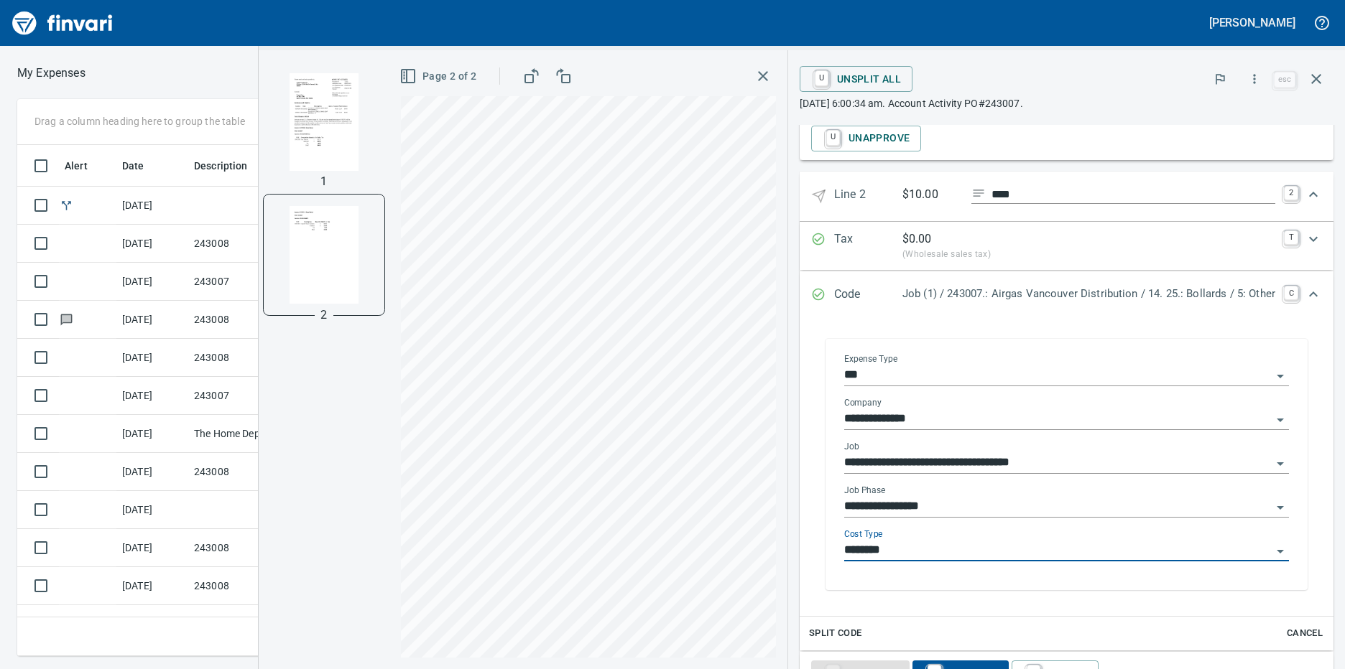
scroll to position [792, 0]
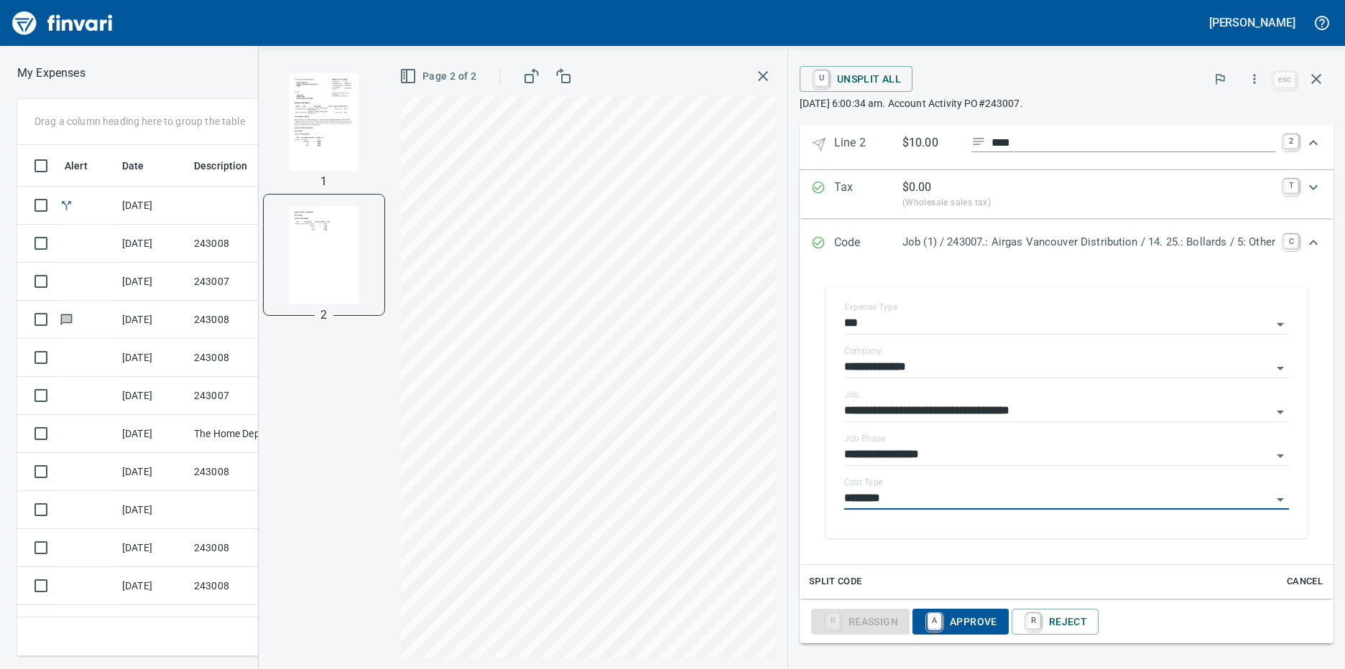
click at [956, 616] on span "A Approve" at bounding box center [960, 622] width 73 height 24
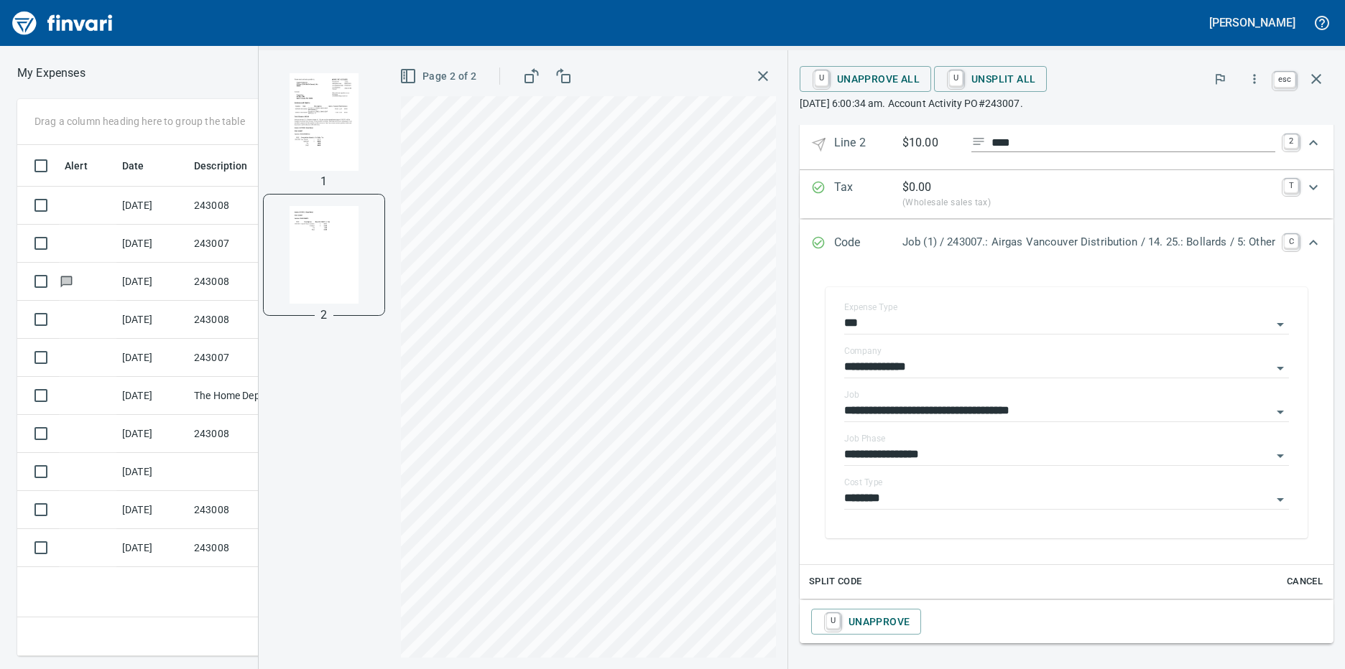
scroll to position [501, 940]
click at [1314, 78] on icon "button" at bounding box center [1315, 78] width 17 height 17
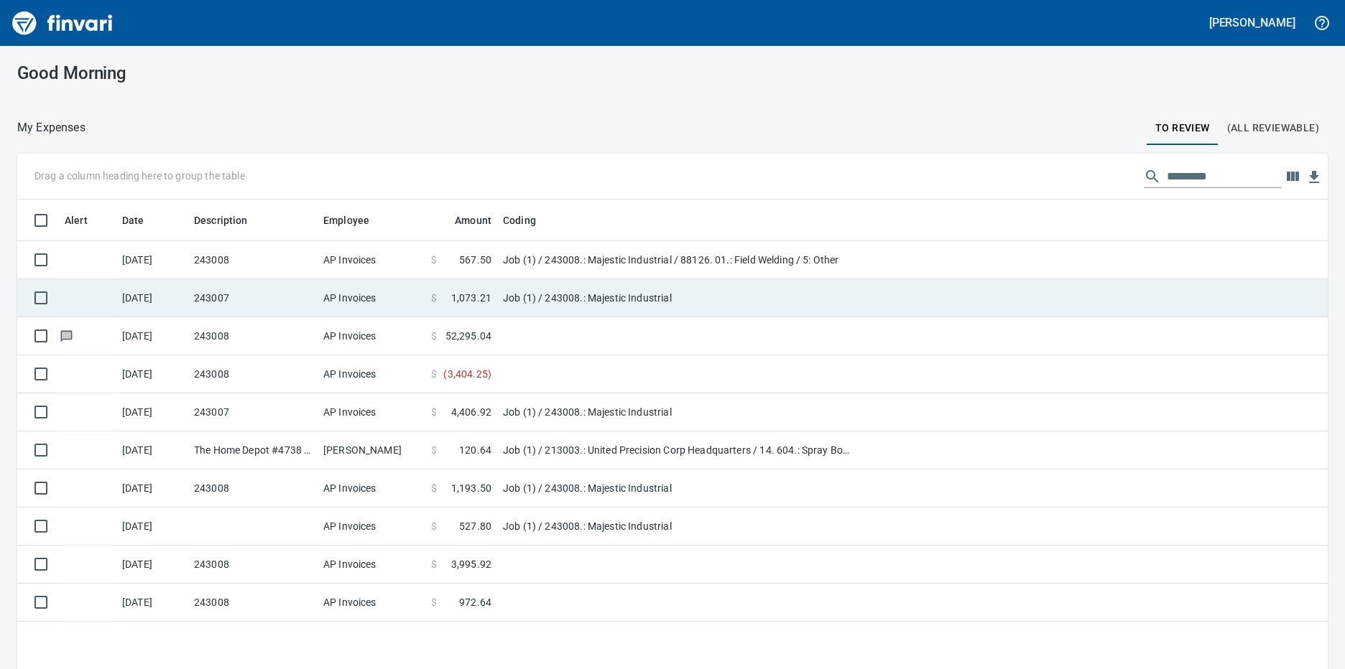
scroll to position [501, 1289]
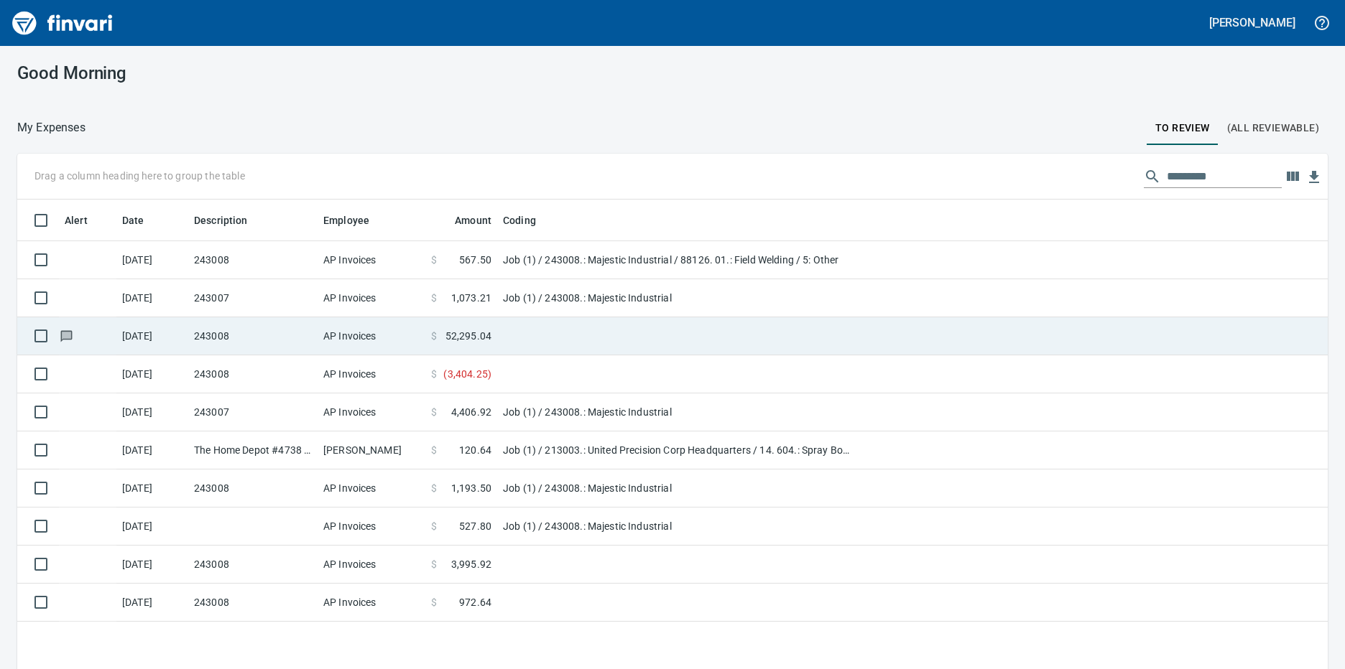
click at [512, 333] on td at bounding box center [676, 336] width 359 height 38
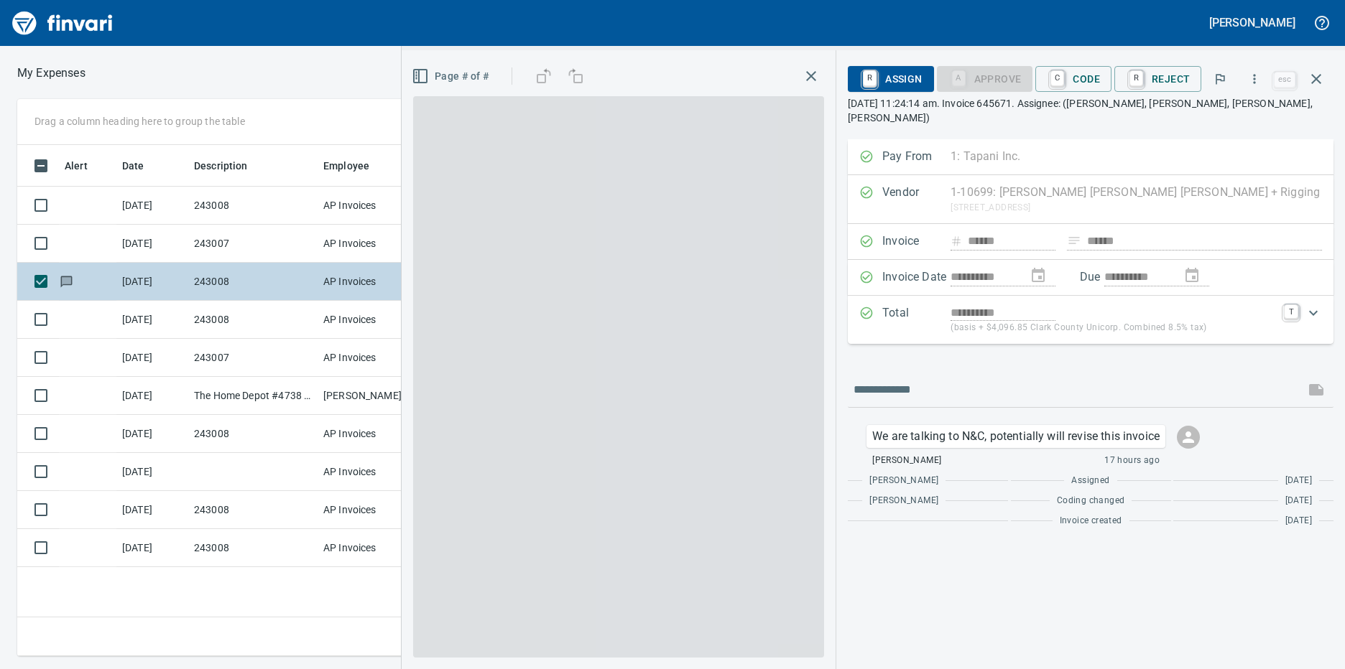
scroll to position [501, 940]
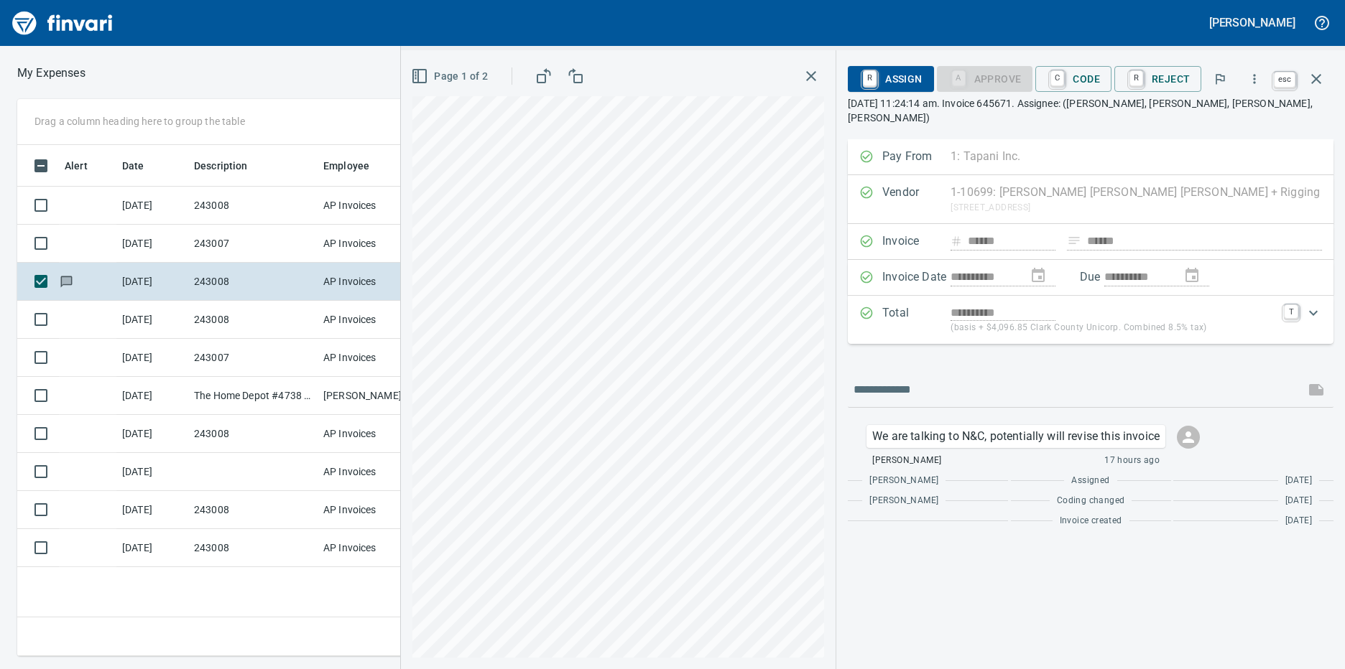
click at [1312, 80] on icon "button" at bounding box center [1315, 78] width 17 height 17
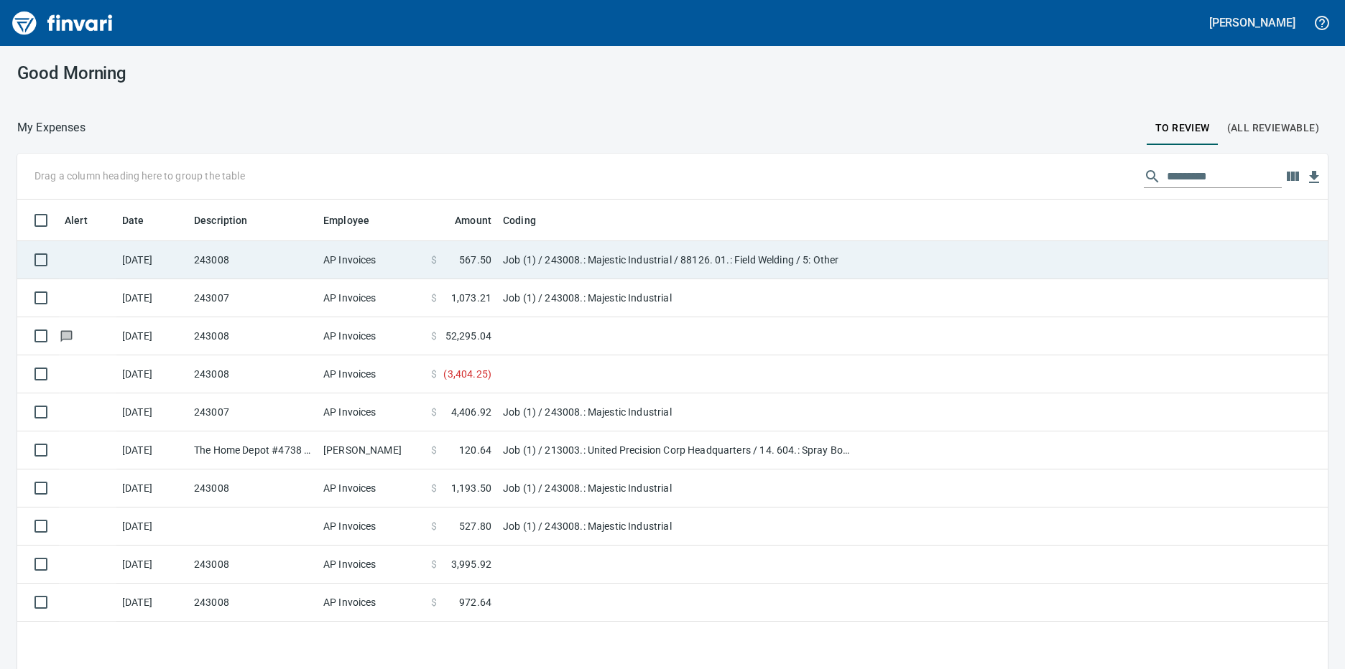
scroll to position [501, 1289]
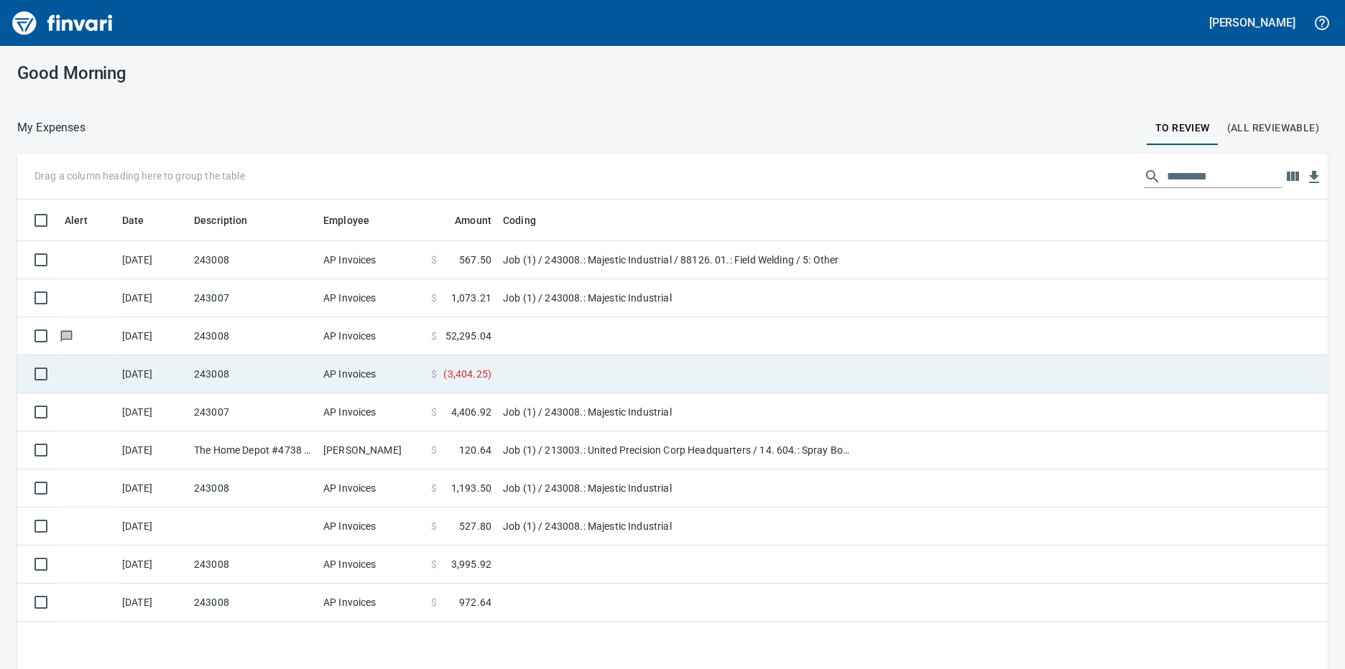
click at [412, 374] on td "AP Invoices" at bounding box center [371, 375] width 108 height 38
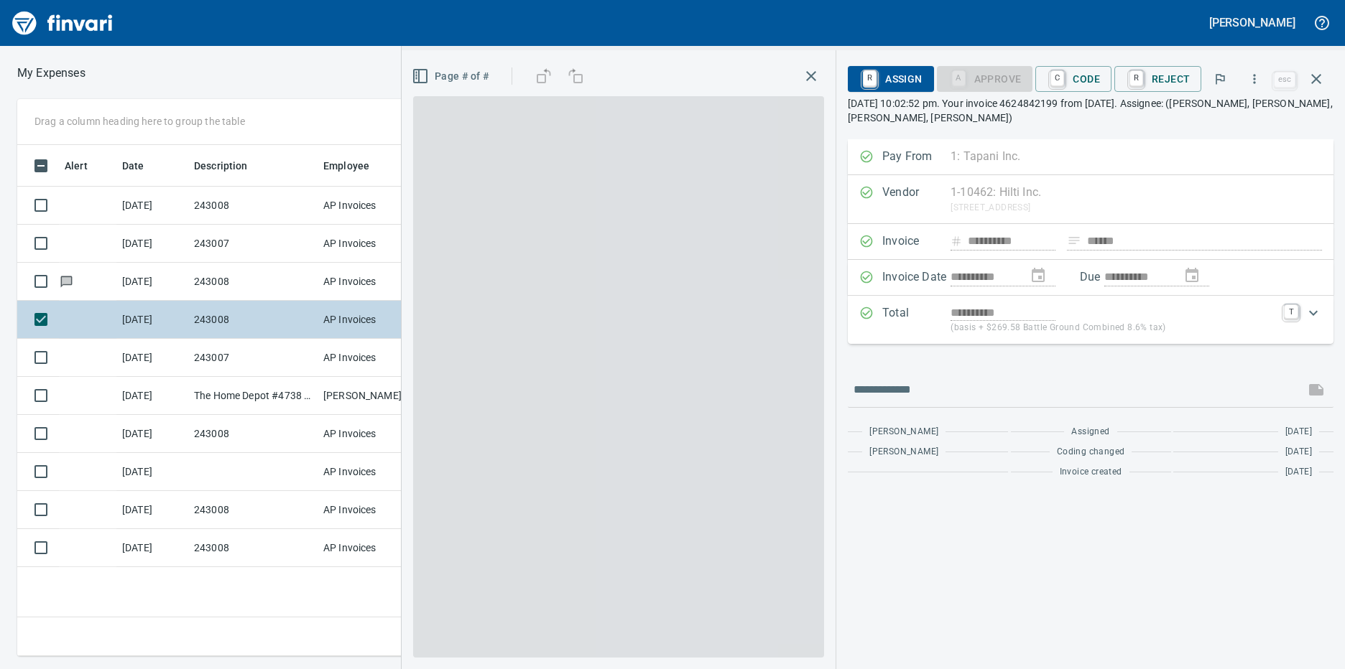
scroll to position [501, 940]
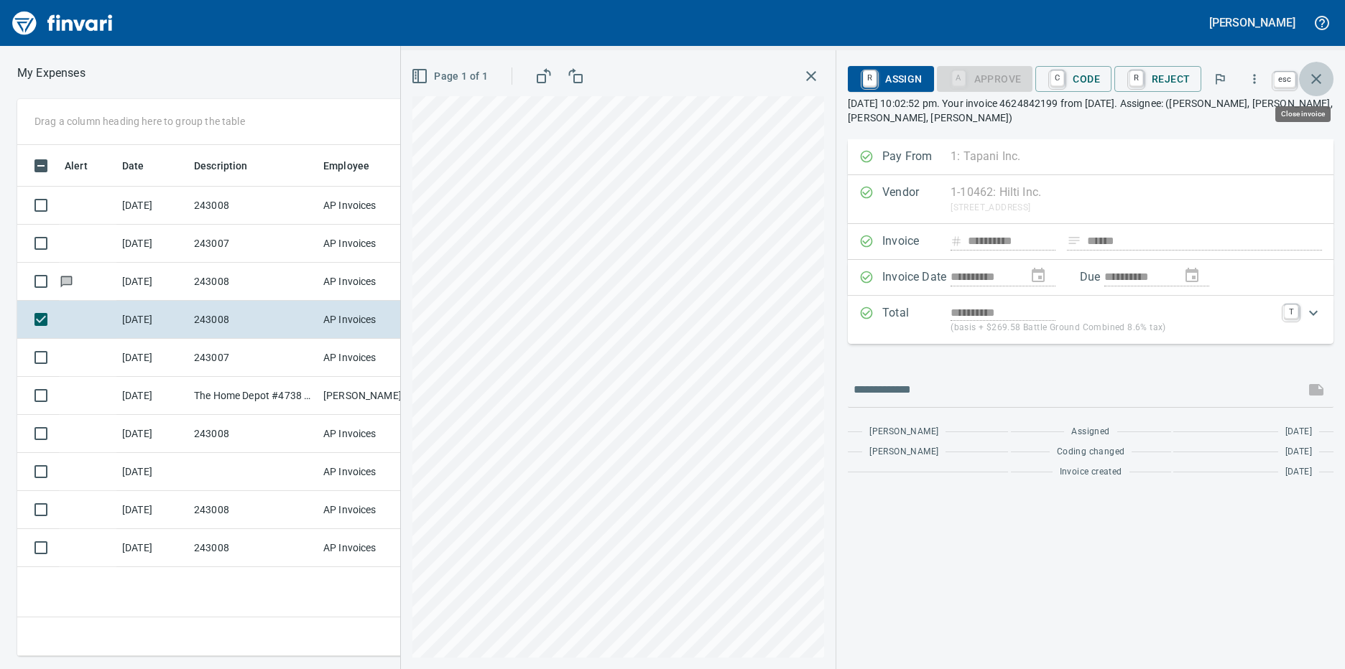
click at [1315, 78] on icon "button" at bounding box center [1316, 79] width 10 height 10
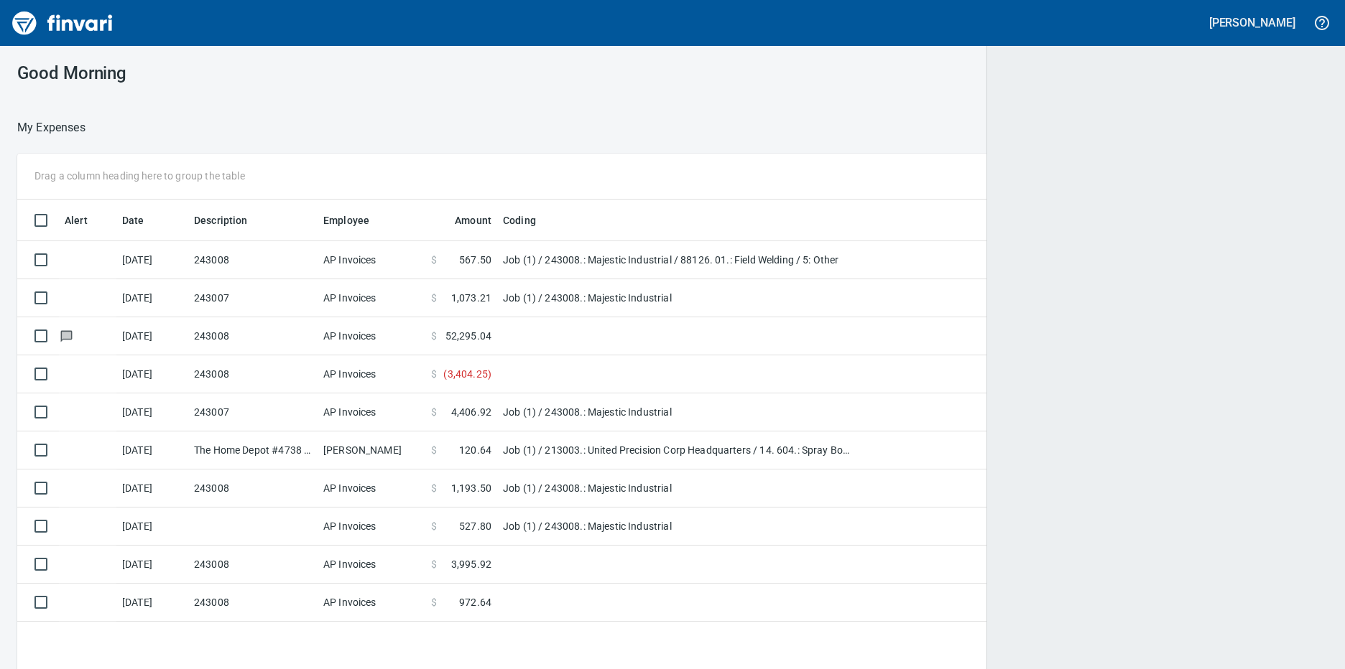
scroll to position [501, 1289]
